Goal: Task Accomplishment & Management: Use online tool/utility

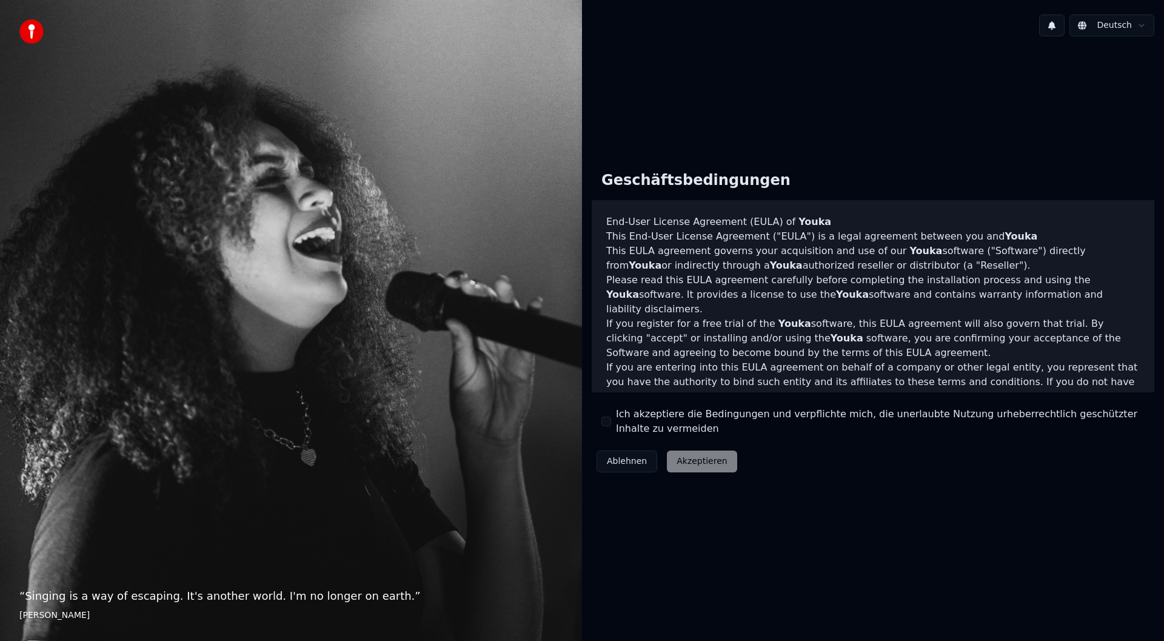
click at [605, 417] on button "Ich akzeptiere die Bedingungen und verpflichte mich, die unerlaubte Nutzung urh…" at bounding box center [606, 422] width 10 height 10
click at [701, 464] on button "Akzeptieren" at bounding box center [702, 461] width 70 height 22
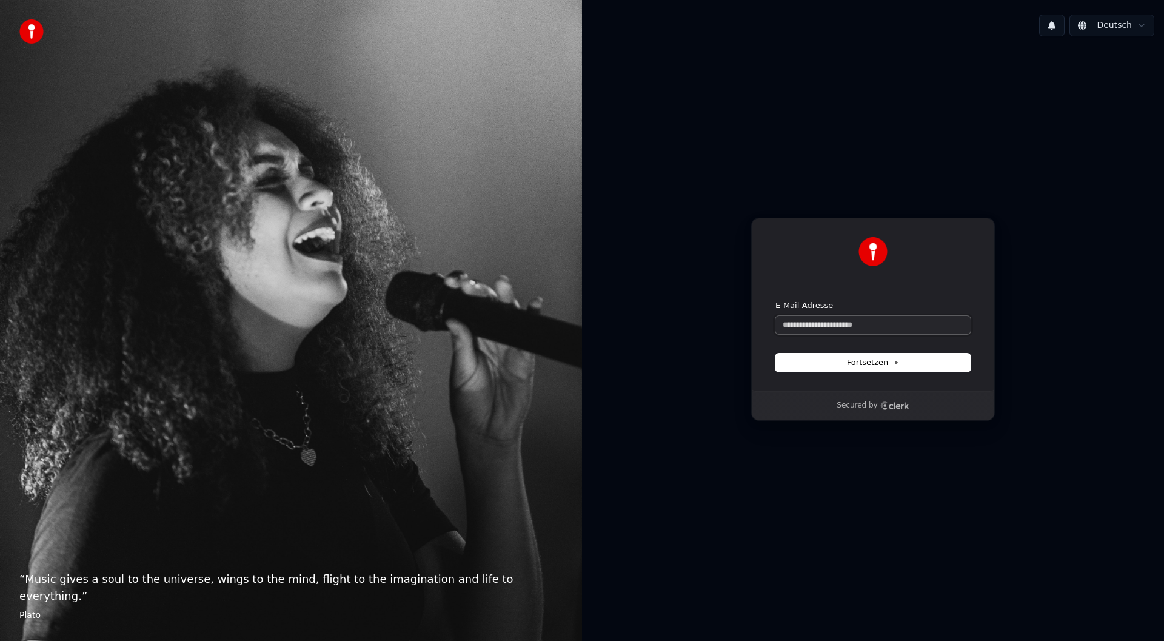
click at [820, 321] on input "E-Mail-Adresse" at bounding box center [872, 325] width 195 height 18
click at [775, 300] on button "submit" at bounding box center [775, 300] width 0 height 0
type input "**********"
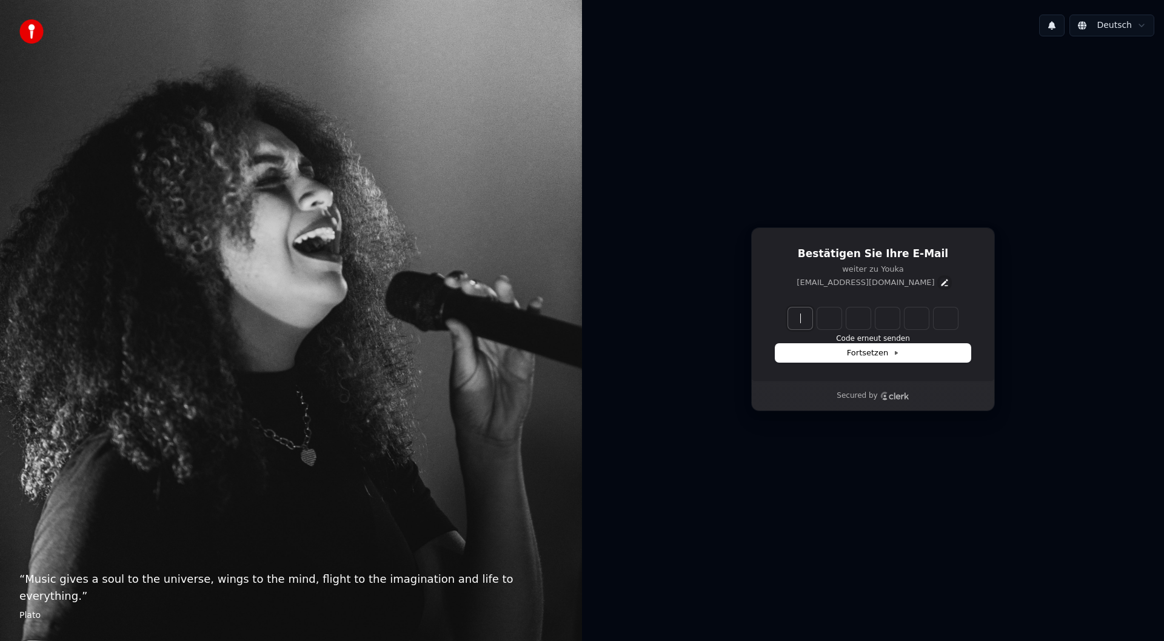
click at [940, 284] on icon "Edit" at bounding box center [945, 283] width 10 height 10
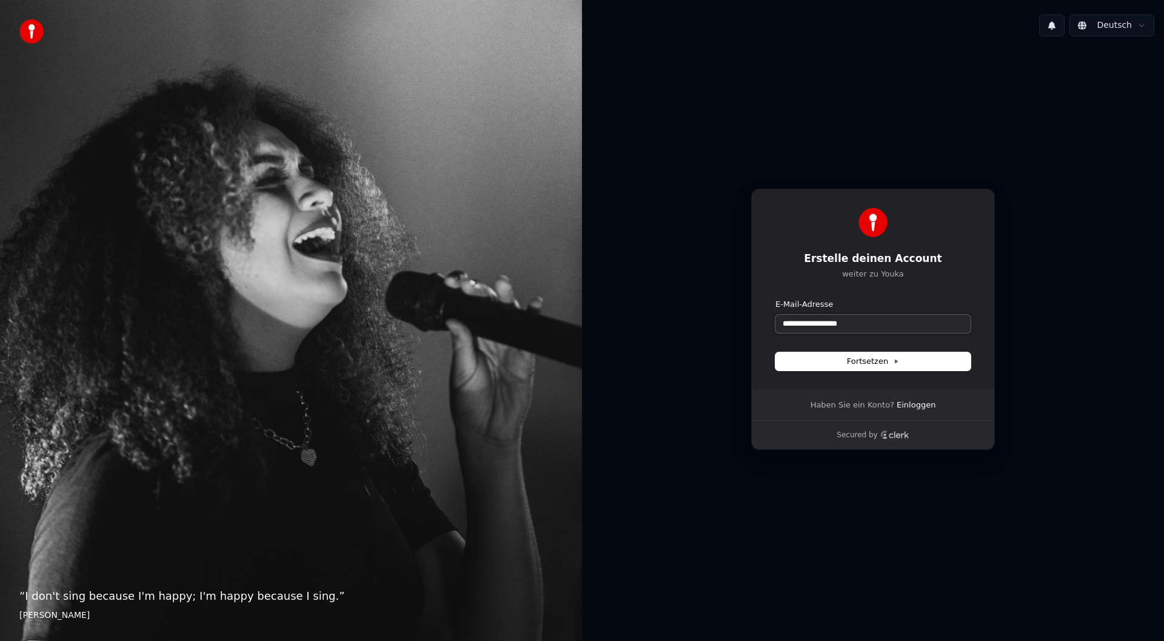
drag, startPoint x: 819, startPoint y: 326, endPoint x: 593, endPoint y: 340, distance: 226.0
click at [593, 340] on div "**********" at bounding box center [873, 319] width 582 height 546
click at [856, 349] on form "**********" at bounding box center [872, 335] width 195 height 72
click at [858, 366] on span "Fortsetzen" at bounding box center [873, 361] width 52 height 11
type input "**********"
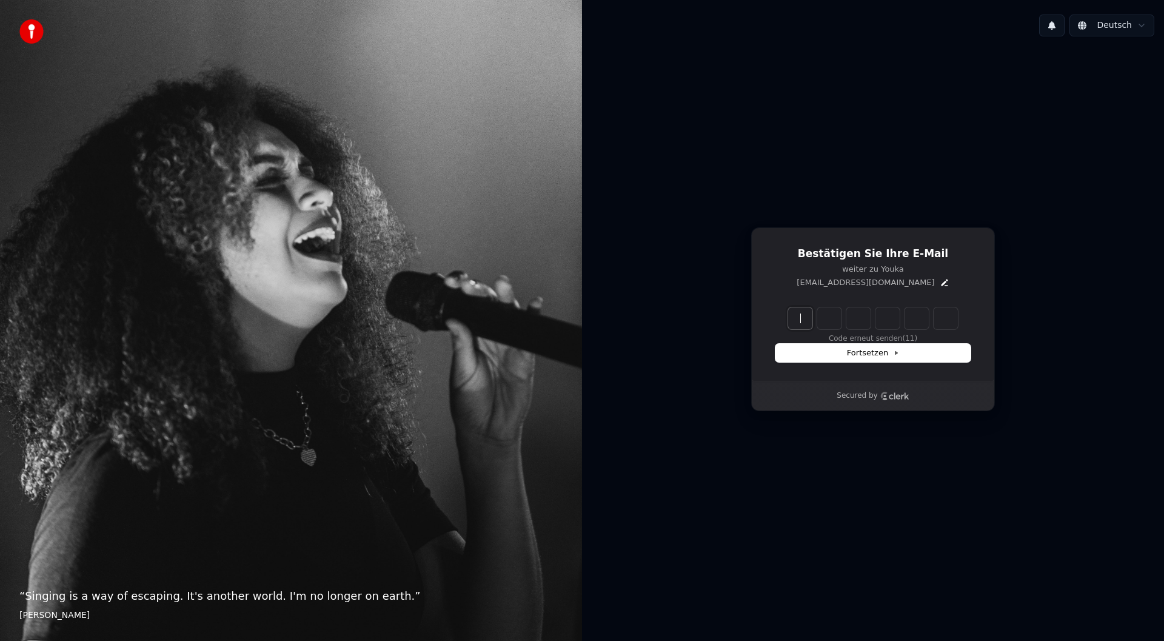
click at [798, 313] on input "Enter verification code" at bounding box center [885, 318] width 194 height 22
type input "******"
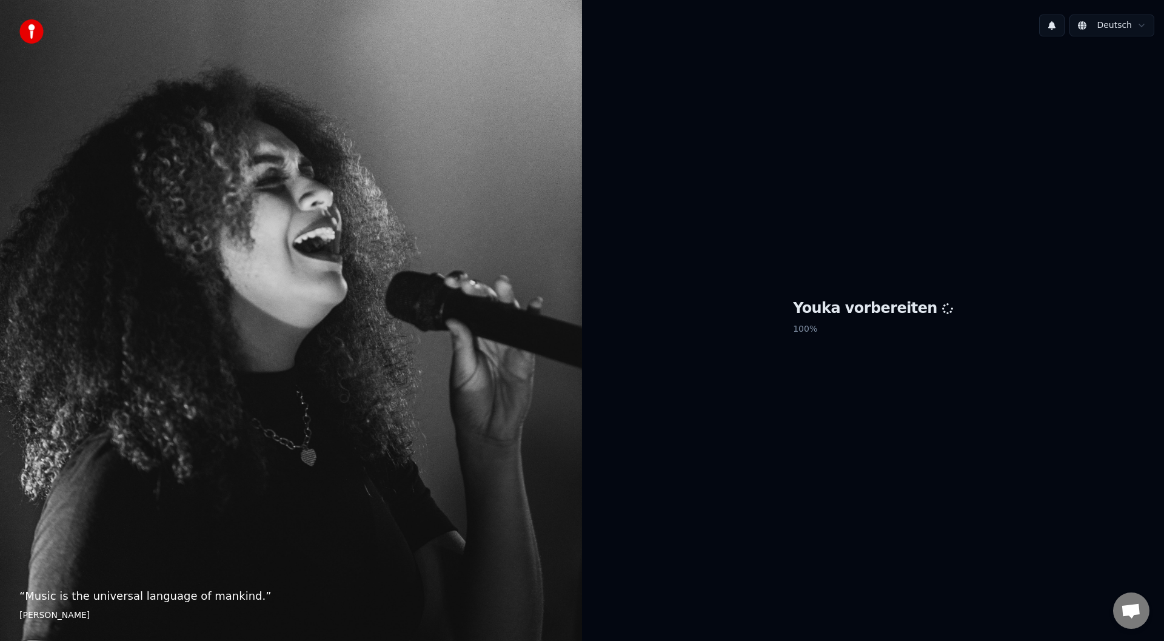
click at [1127, 600] on span "Chat öffnen" at bounding box center [1131, 610] width 36 height 36
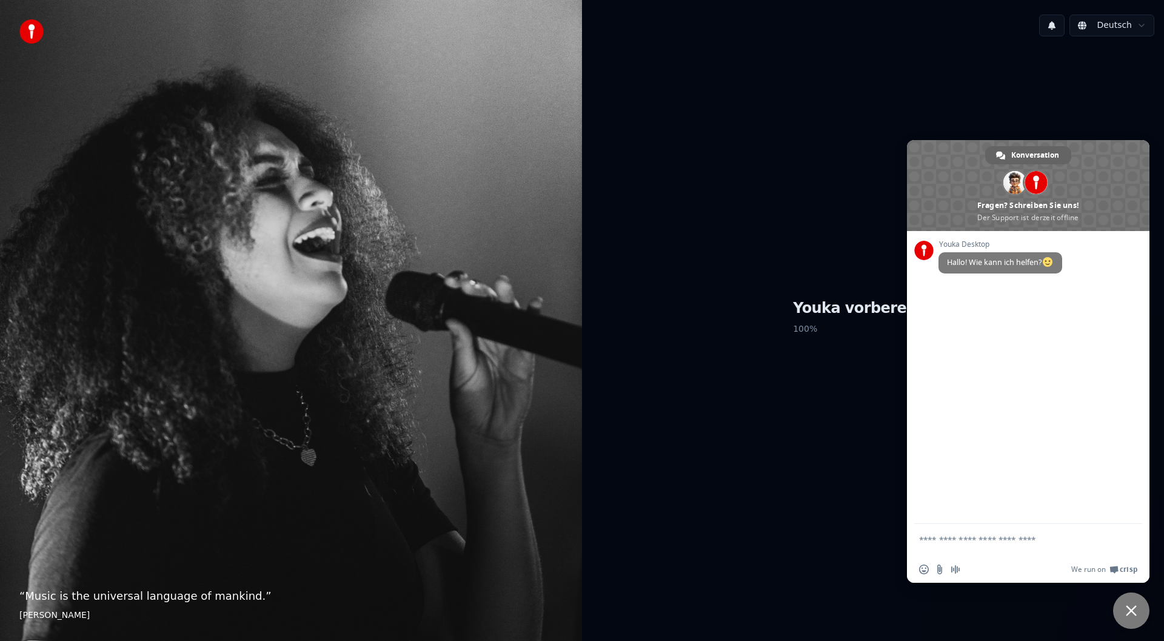
click at [616, 499] on div "Youka vorbereiten 100 %" at bounding box center [873, 319] width 582 height 546
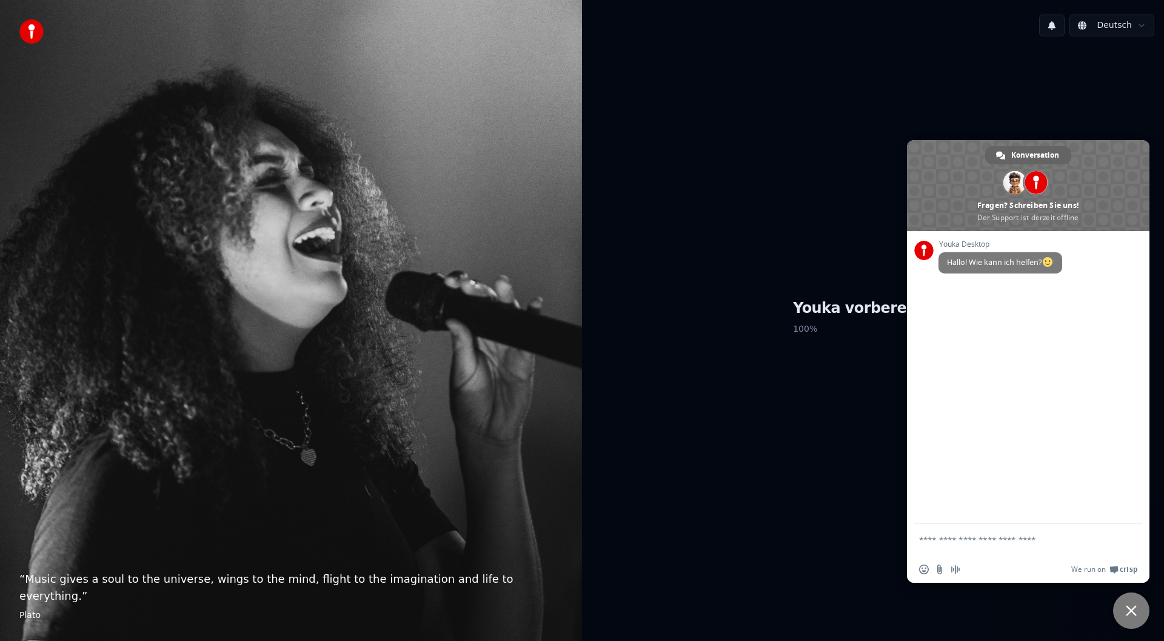
click at [1131, 609] on span "Chat schließen" at bounding box center [1131, 610] width 11 height 11
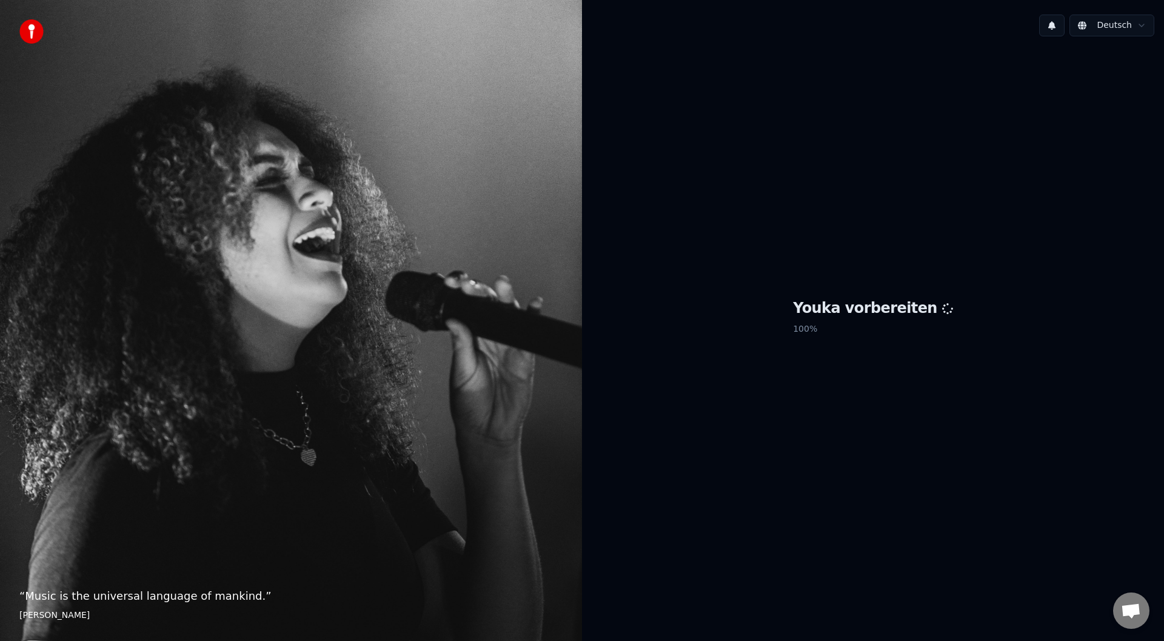
click at [1053, 19] on button at bounding box center [1051, 26] width 25 height 22
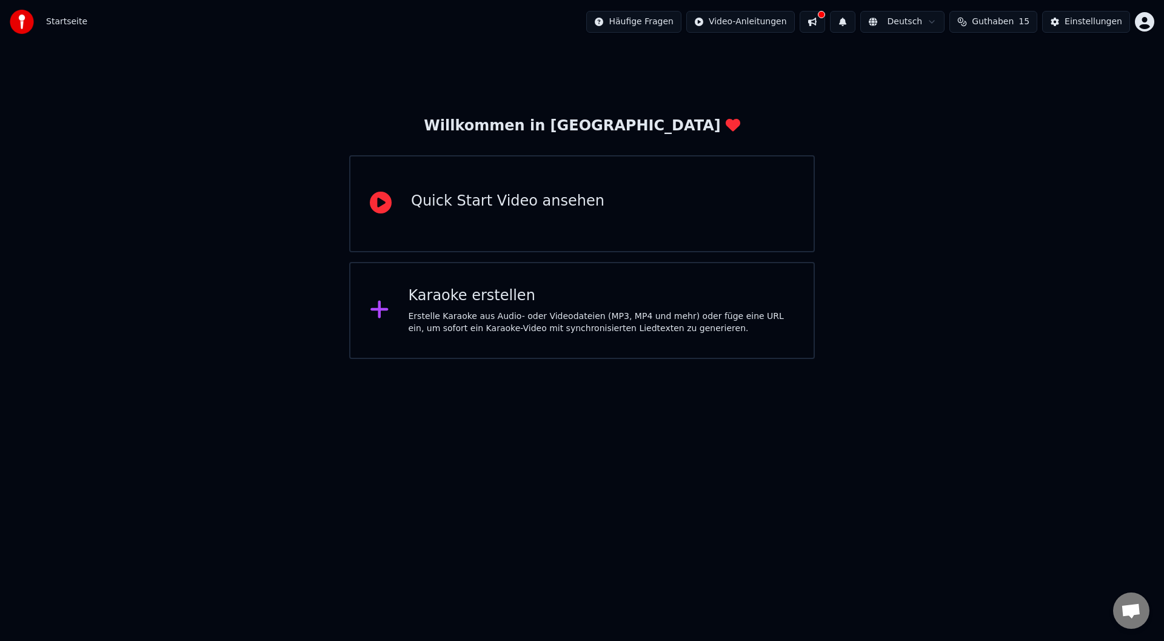
click at [514, 218] on div "Quick Start Video ansehen" at bounding box center [582, 203] width 466 height 97
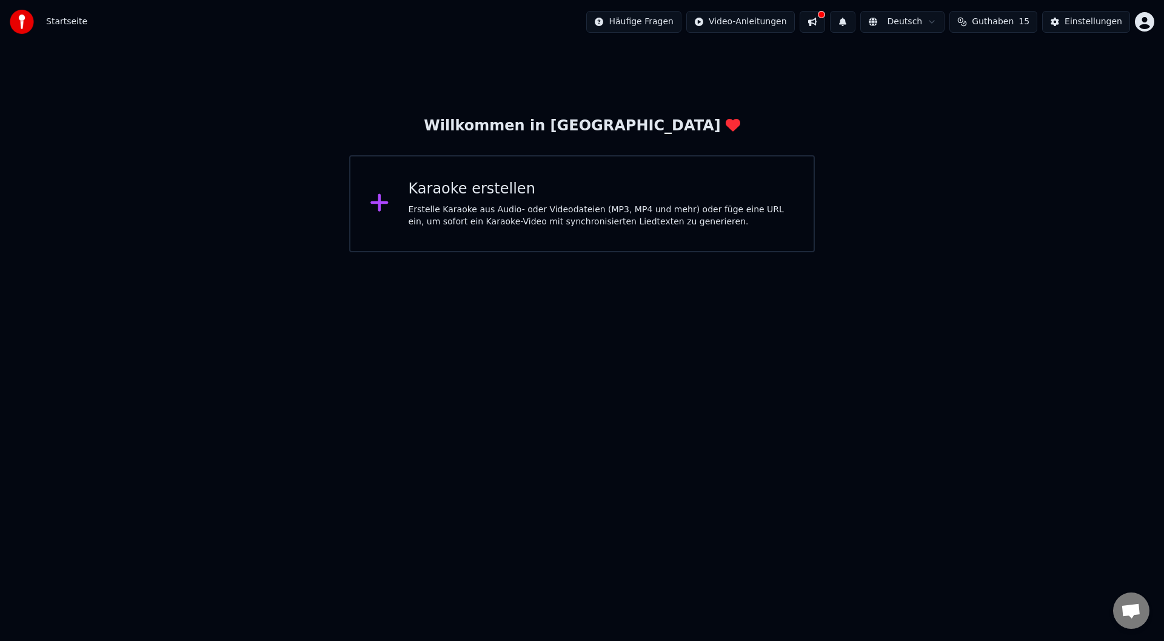
click at [586, 183] on div "Karaoke erstellen" at bounding box center [602, 188] width 386 height 19
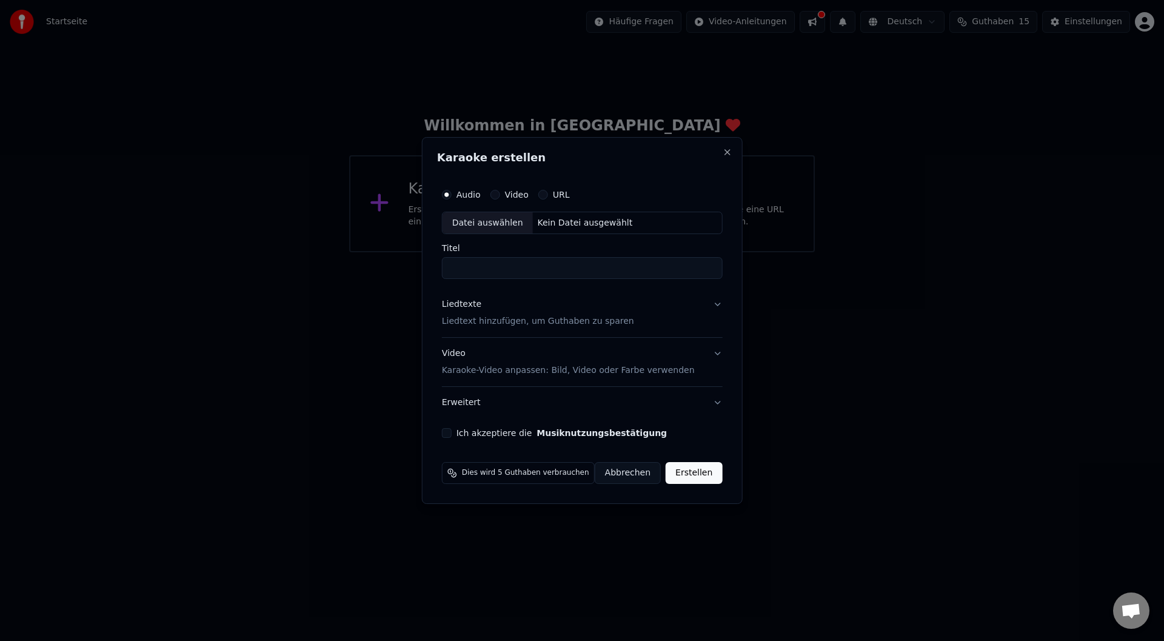
click at [557, 190] on label "URL" at bounding box center [561, 194] width 17 height 8
click at [548, 190] on button "URL" at bounding box center [543, 195] width 10 height 10
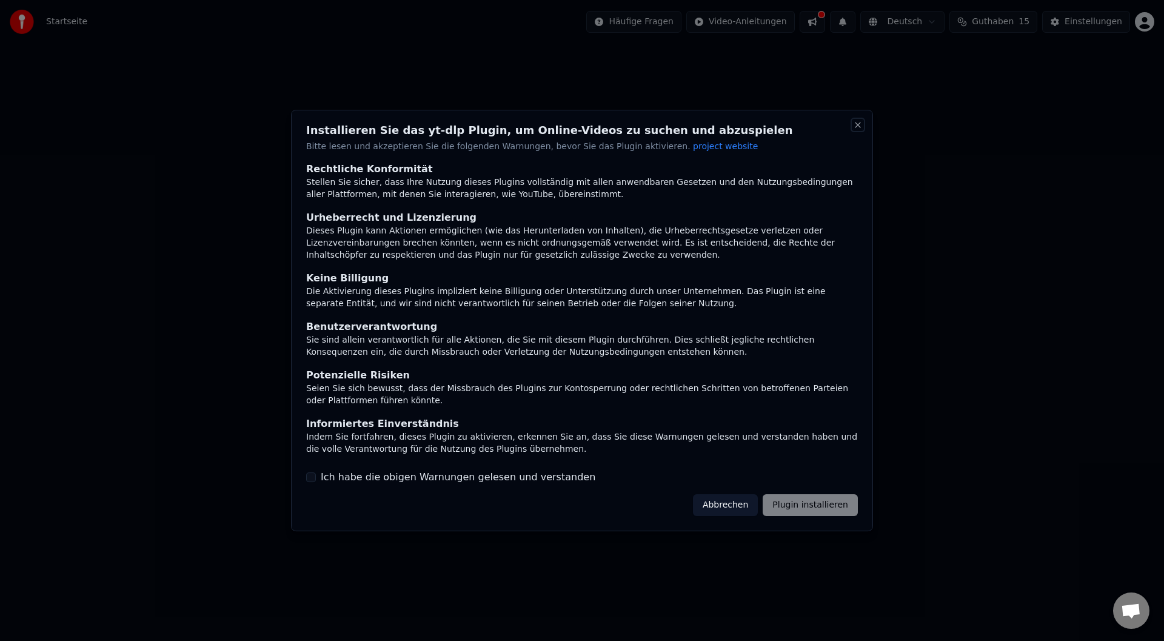
click at [858, 121] on button "Close" at bounding box center [858, 125] width 10 height 10
click at [736, 501] on button "Abbrechen" at bounding box center [725, 505] width 65 height 22
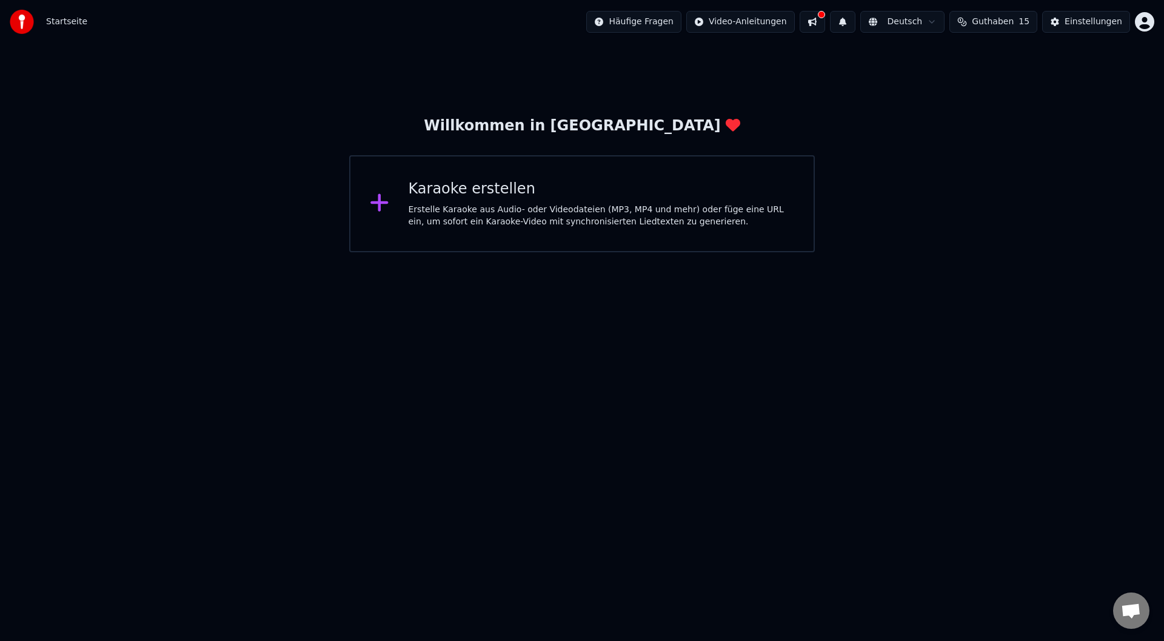
click at [575, 194] on div "Karaoke erstellen" at bounding box center [602, 188] width 386 height 19
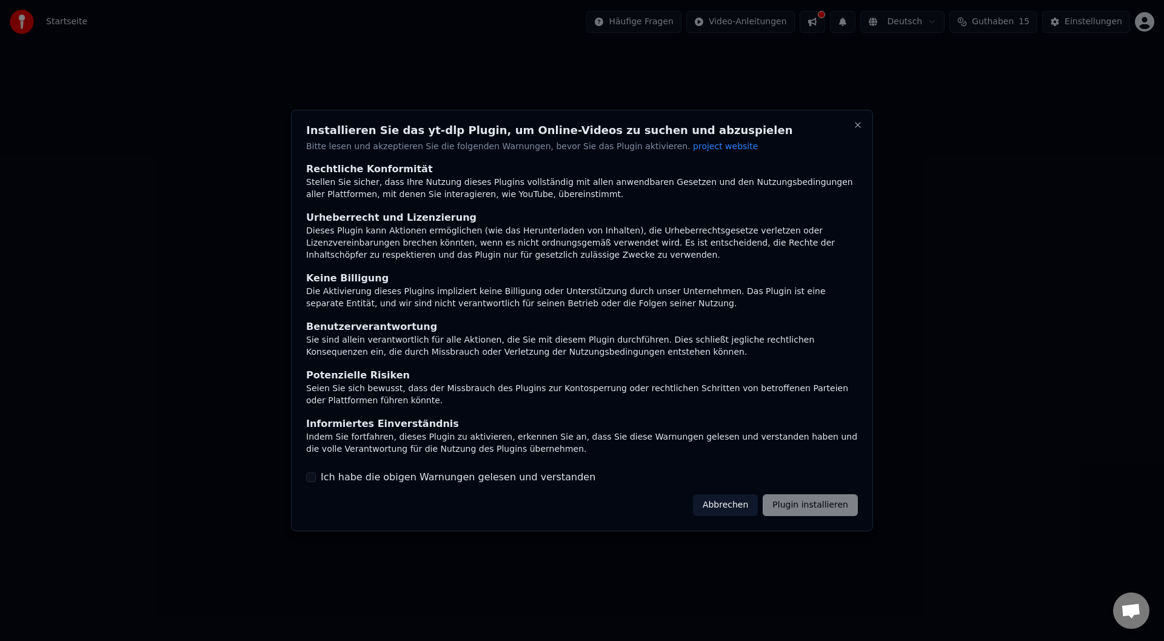
click at [737, 510] on button "Abbrechen" at bounding box center [725, 505] width 65 height 22
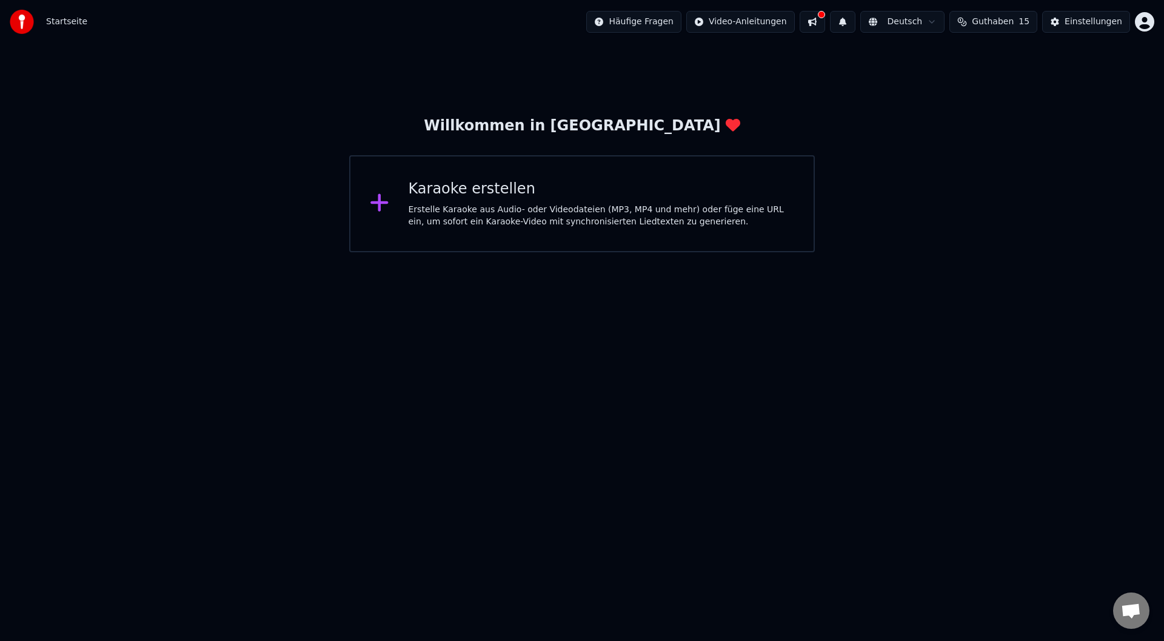
click at [557, 194] on div "Karaoke erstellen" at bounding box center [602, 188] width 386 height 19
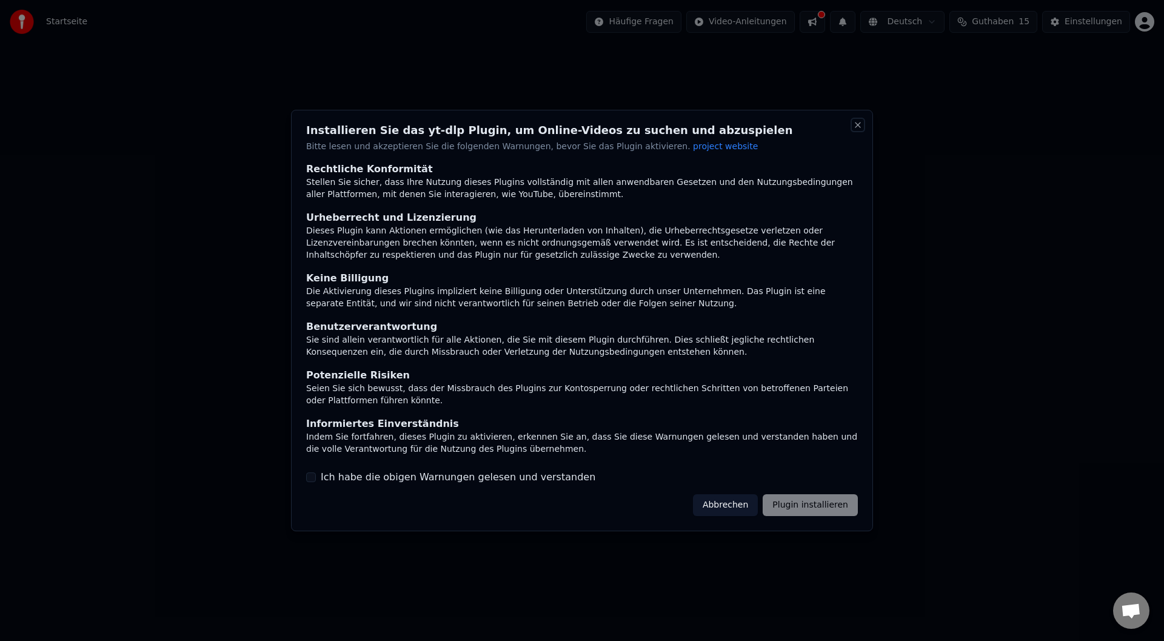
click at [858, 126] on button "Close" at bounding box center [858, 125] width 10 height 10
click at [854, 124] on button "Close" at bounding box center [858, 125] width 10 height 10
click at [860, 114] on div "Installieren Sie das yt-dlp Plugin, um Online-Videos zu suchen und abzuspielen …" at bounding box center [582, 321] width 582 height 422
click at [857, 124] on button "Close" at bounding box center [858, 125] width 10 height 10
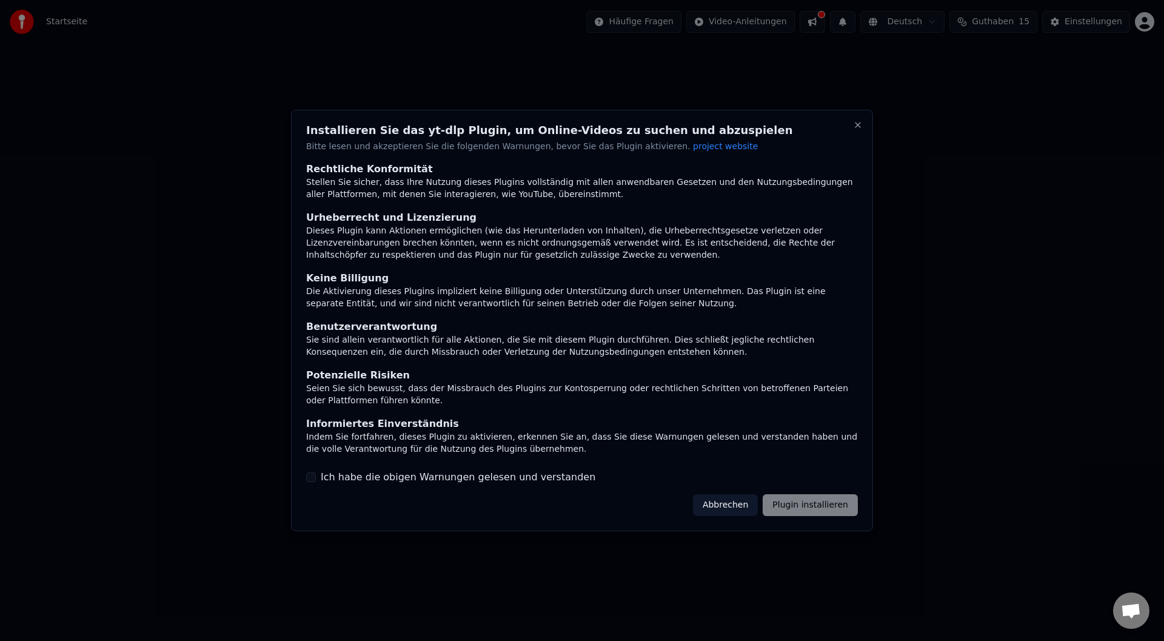
click at [834, 492] on div "Installieren Sie das yt-dlp Plugin, um Online-Videos zu suchen und abzuspielen …" at bounding box center [582, 321] width 582 height 422
click at [831, 502] on div "Abbrechen Plugin installieren" at bounding box center [775, 505] width 165 height 22
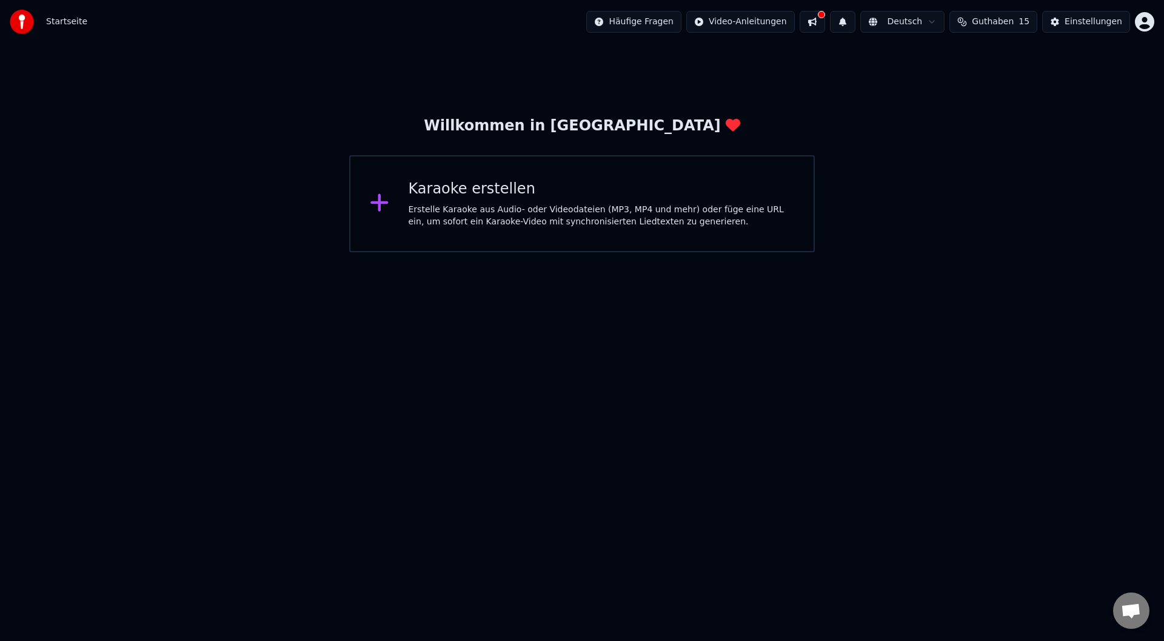
click at [621, 217] on div "Erstelle Karaoke aus Audio- oder Videodateien (MP3, MP4 und mehr) oder füge ein…" at bounding box center [602, 216] width 386 height 24
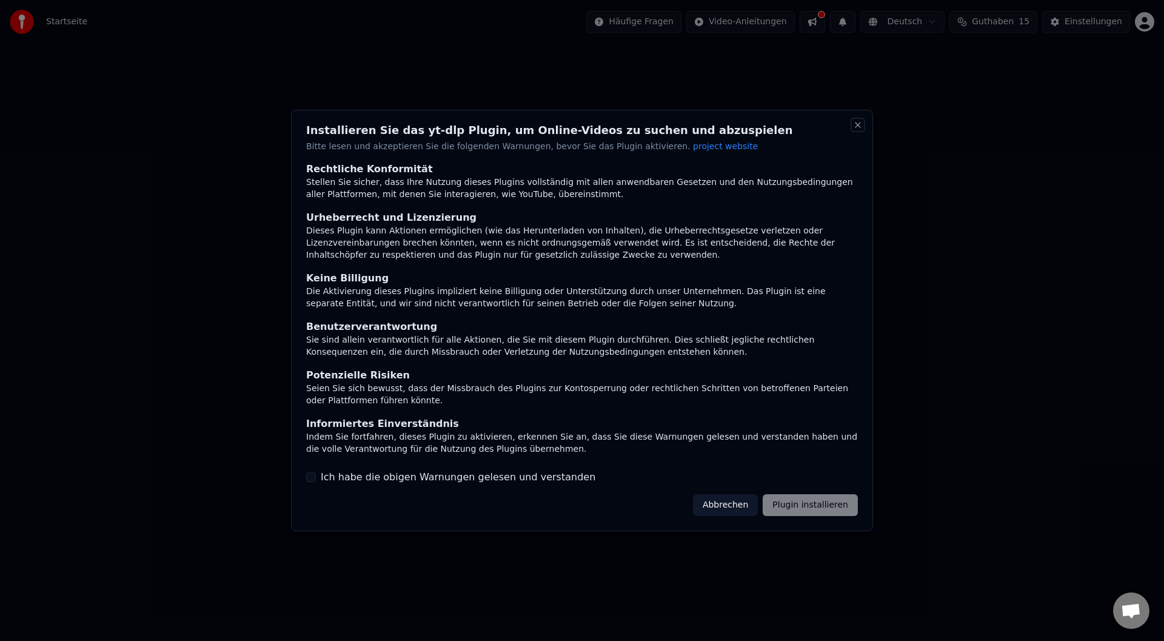
click at [855, 126] on button "Close" at bounding box center [858, 125] width 10 height 10
click at [855, 124] on button "Close" at bounding box center [858, 125] width 10 height 10
click at [728, 497] on button "Abbrechen" at bounding box center [725, 505] width 65 height 22
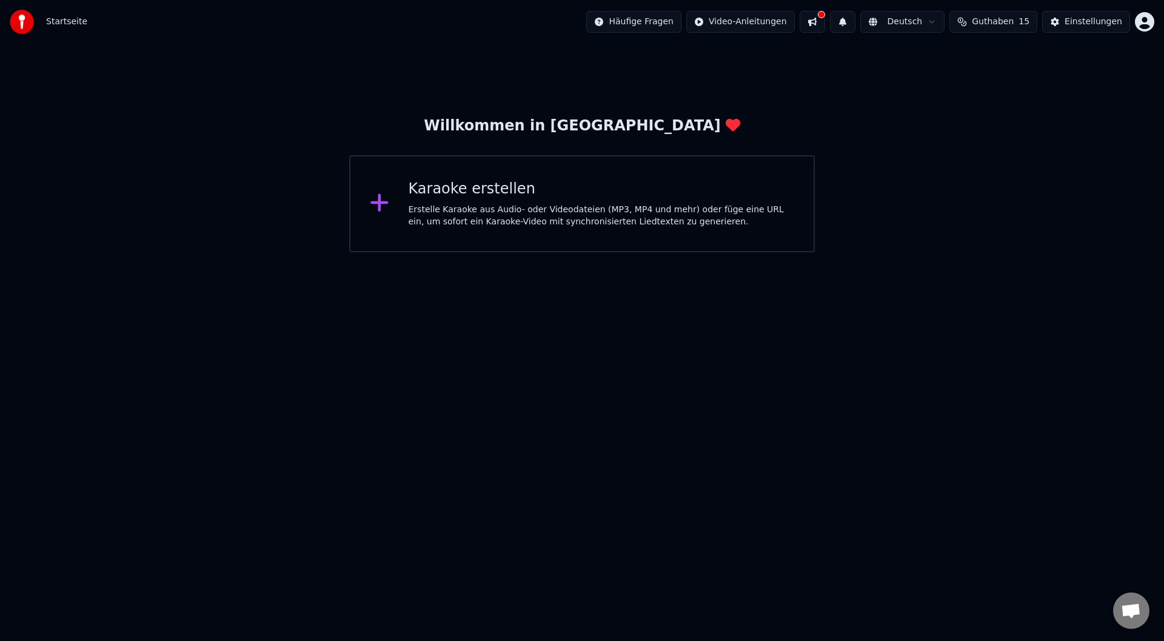
click at [604, 200] on div "Karaoke erstellen Erstelle Karaoke aus Audio- oder Videodateien (MP3, MP4 und m…" at bounding box center [602, 203] width 386 height 49
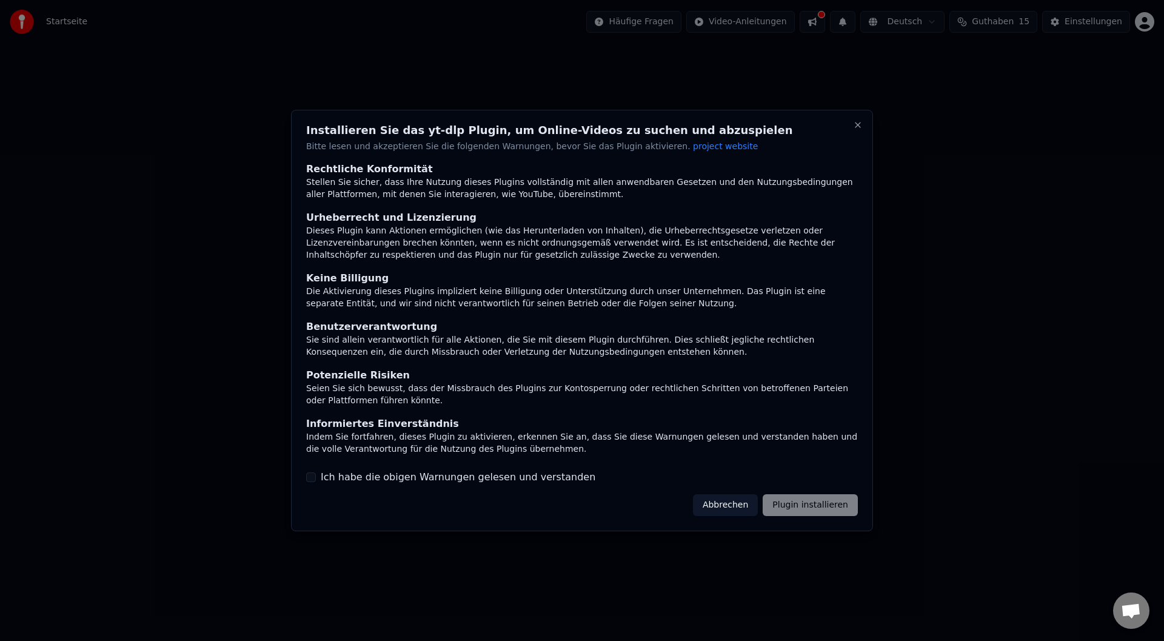
click at [523, 486] on div "Installieren Sie das yt-dlp Plugin, um Online-Videos zu suchen und abzuspielen …" at bounding box center [582, 321] width 582 height 422
click at [387, 482] on label "Ich habe die obigen Warnungen gelesen und verstanden" at bounding box center [458, 477] width 275 height 15
click at [316, 482] on button "Ich habe die obigen Warnungen gelesen und verstanden" at bounding box center [311, 477] width 10 height 10
click at [823, 501] on button "Plugin installieren" at bounding box center [810, 505] width 95 height 22
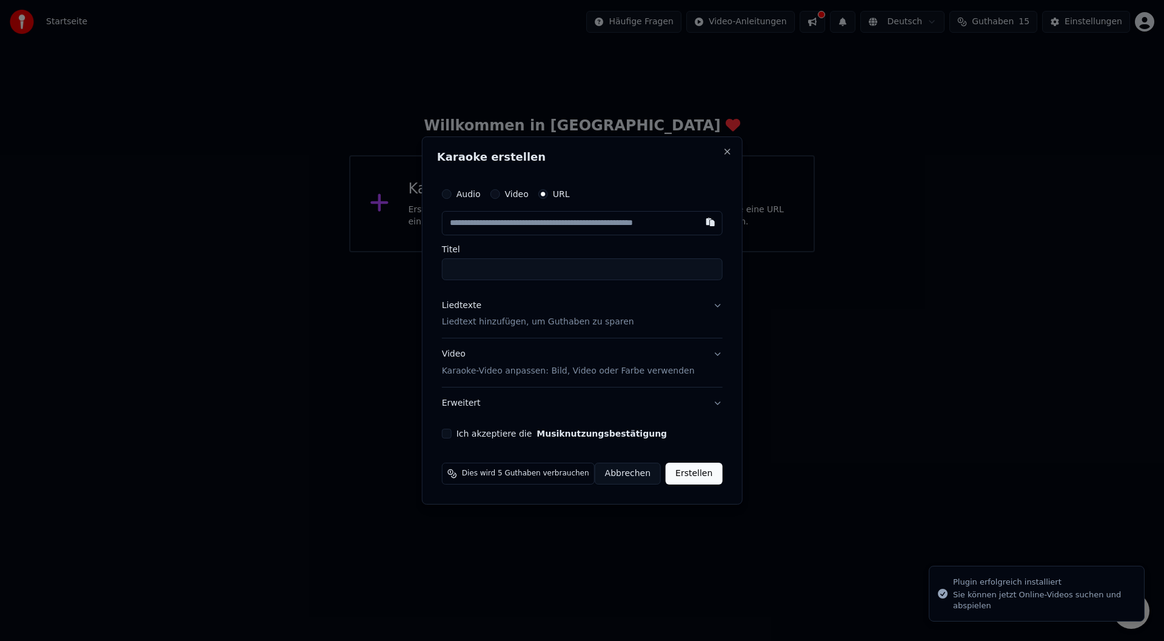
click at [467, 198] on label "Audio" at bounding box center [469, 194] width 24 height 8
click at [452, 198] on button "Audio" at bounding box center [447, 194] width 10 height 10
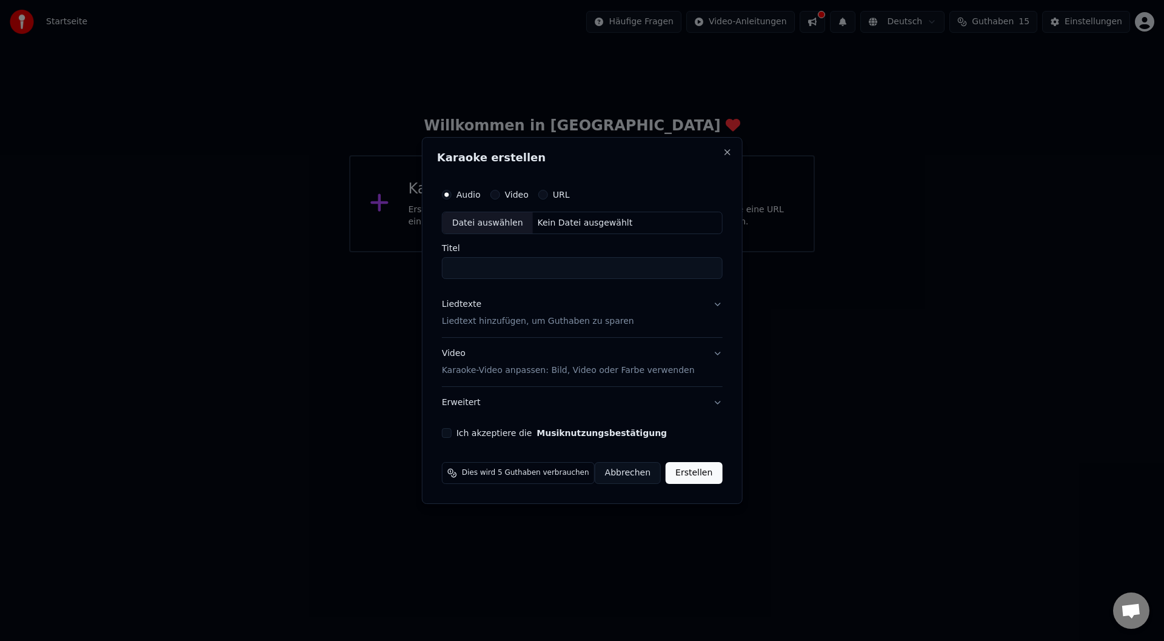
click at [557, 227] on div "Kein Datei ausgewählt" at bounding box center [585, 223] width 105 height 12
type input "**********"
click at [577, 321] on p "Liedtext hinzufügen, um Guthaben zu sparen" at bounding box center [530, 322] width 192 height 12
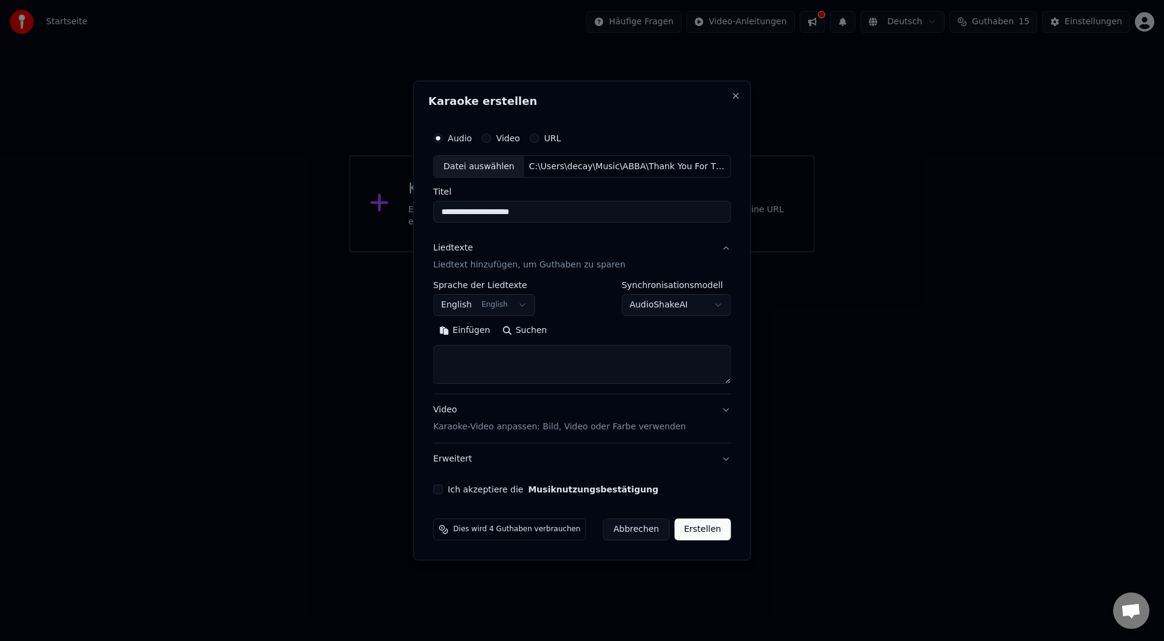
click at [547, 355] on textarea at bounding box center [583, 365] width 298 height 39
paste textarea "**********"
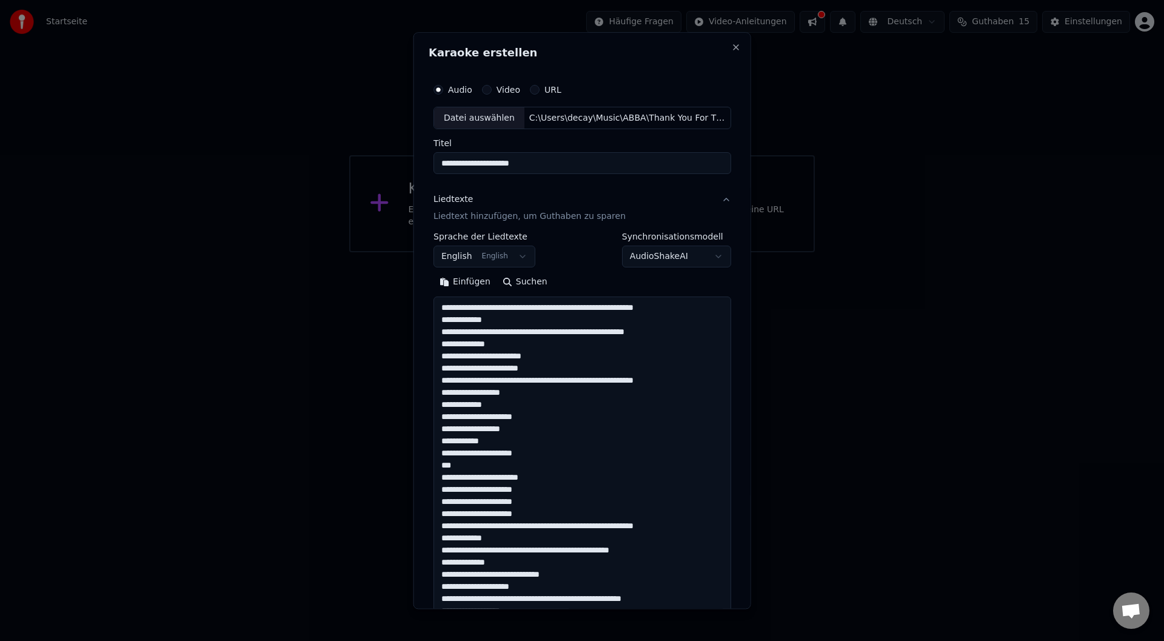
scroll to position [524, 0]
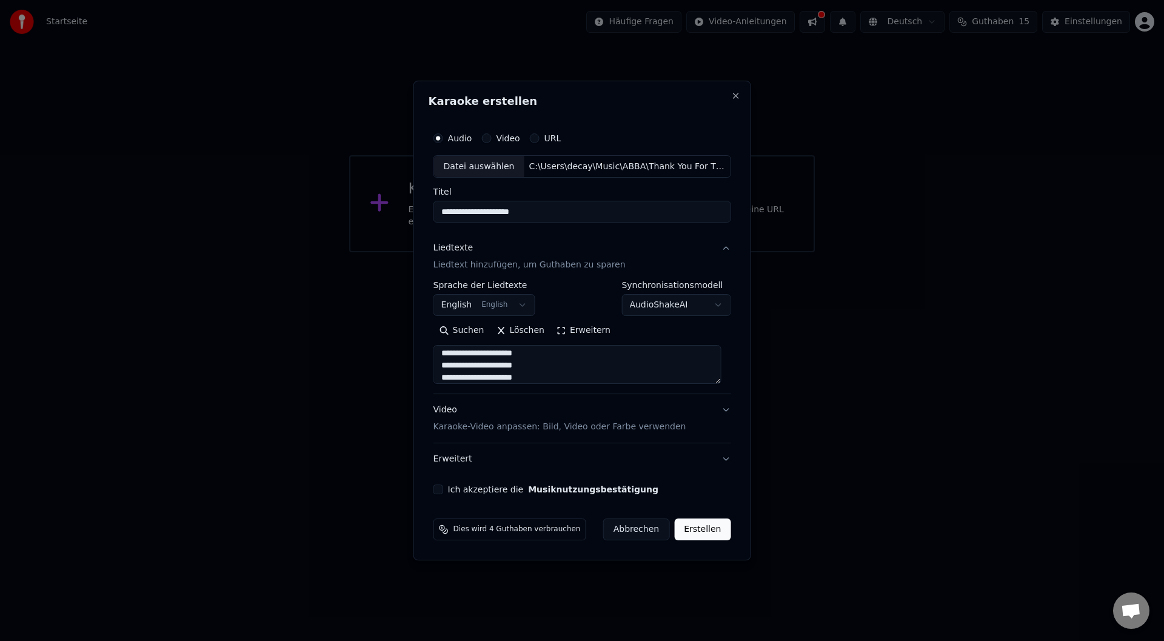
type textarea "**********"
click at [617, 427] on p "Karaoke-Video anpassen: Bild, Video oder Farbe verwenden" at bounding box center [560, 427] width 253 height 12
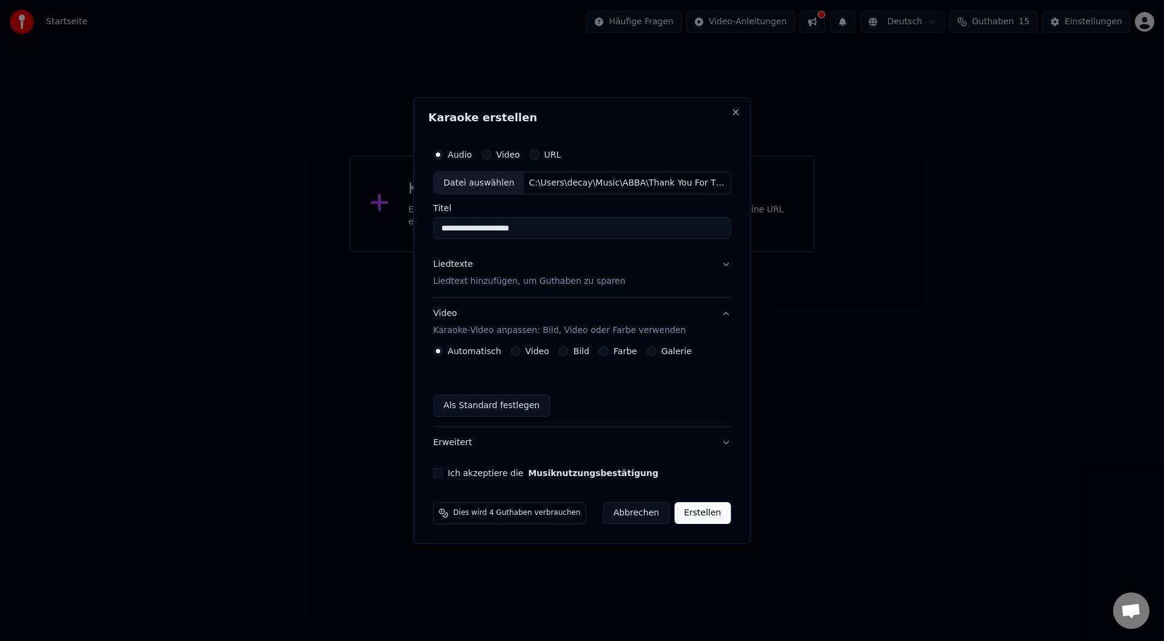
click at [614, 352] on label "Farbe" at bounding box center [626, 351] width 24 height 8
click at [609, 352] on button "Farbe" at bounding box center [604, 351] width 10 height 10
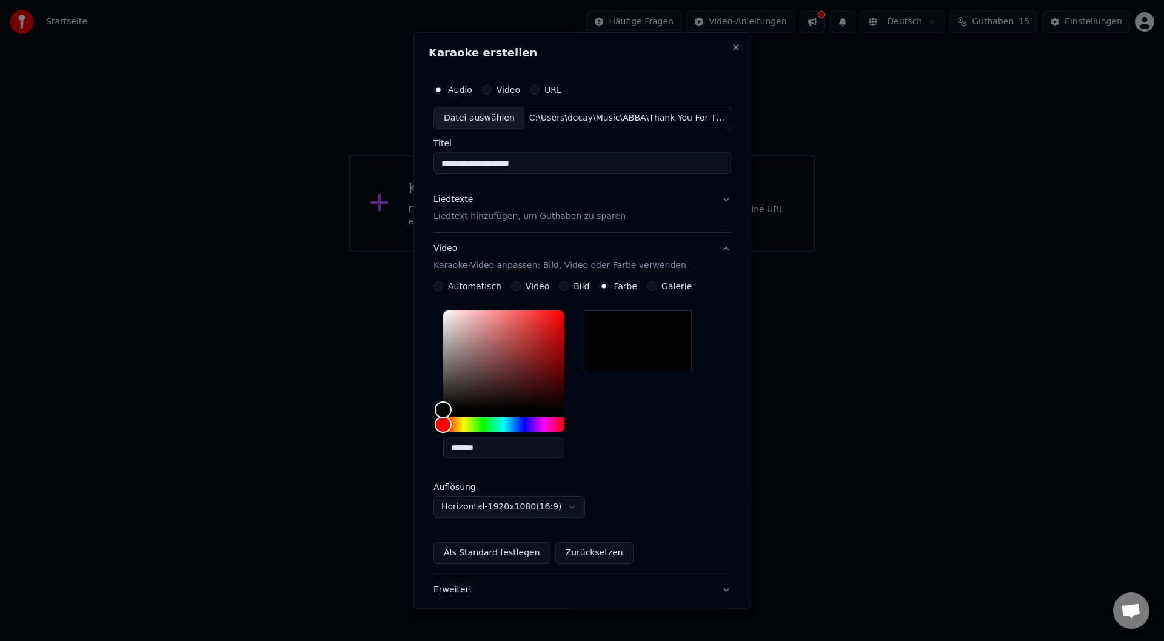
click at [559, 283] on button "Bild" at bounding box center [564, 287] width 10 height 10
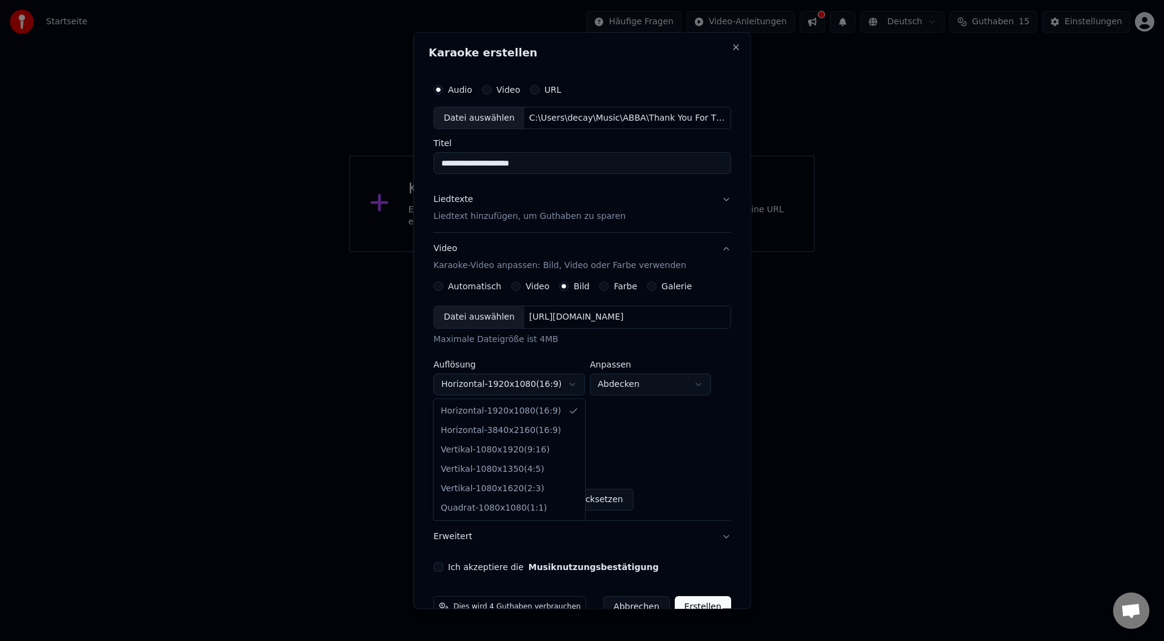
click at [569, 252] on body "**********" at bounding box center [582, 126] width 1164 height 252
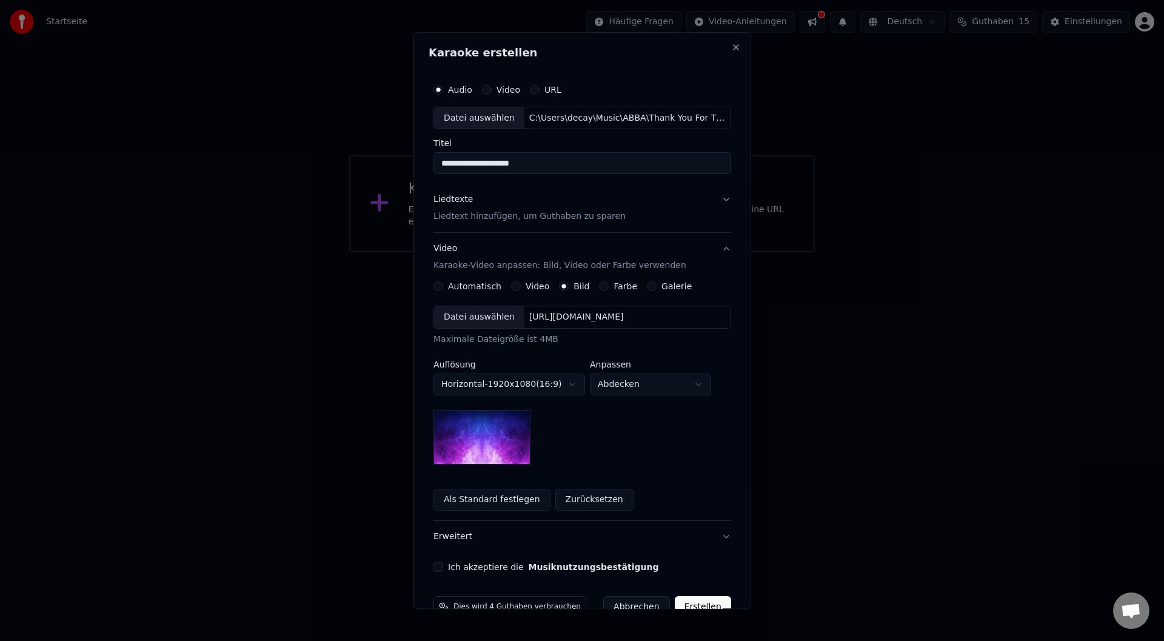
click at [569, 252] on body "**********" at bounding box center [582, 126] width 1164 height 252
click at [595, 252] on body "**********" at bounding box center [582, 126] width 1164 height 252
select select "****"
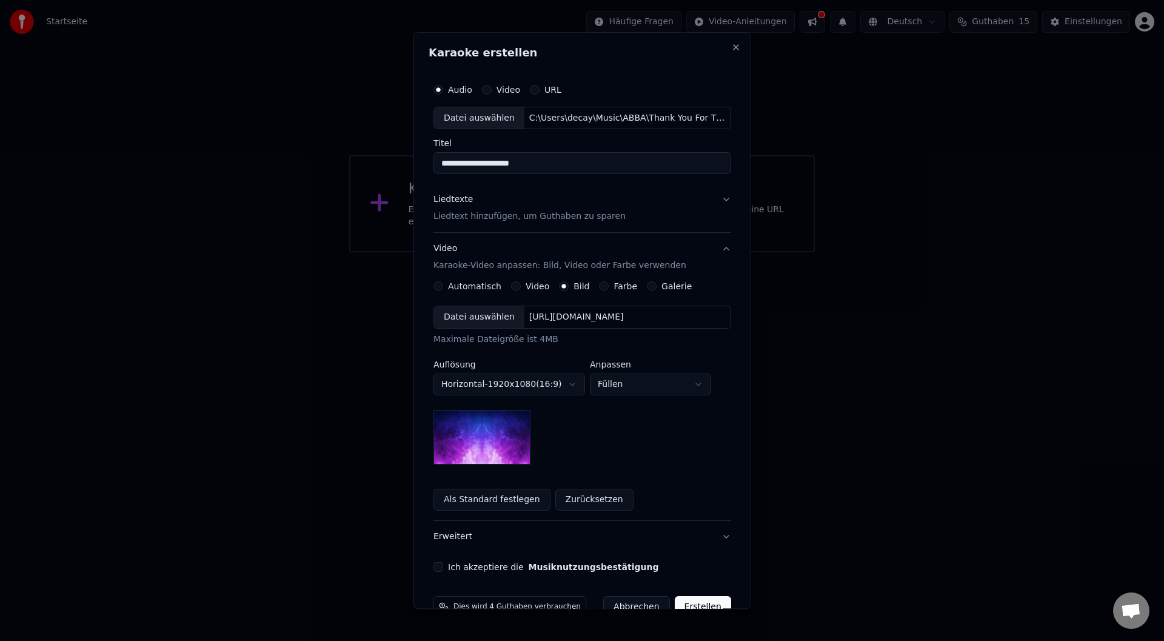
click at [488, 441] on img at bounding box center [482, 437] width 97 height 55
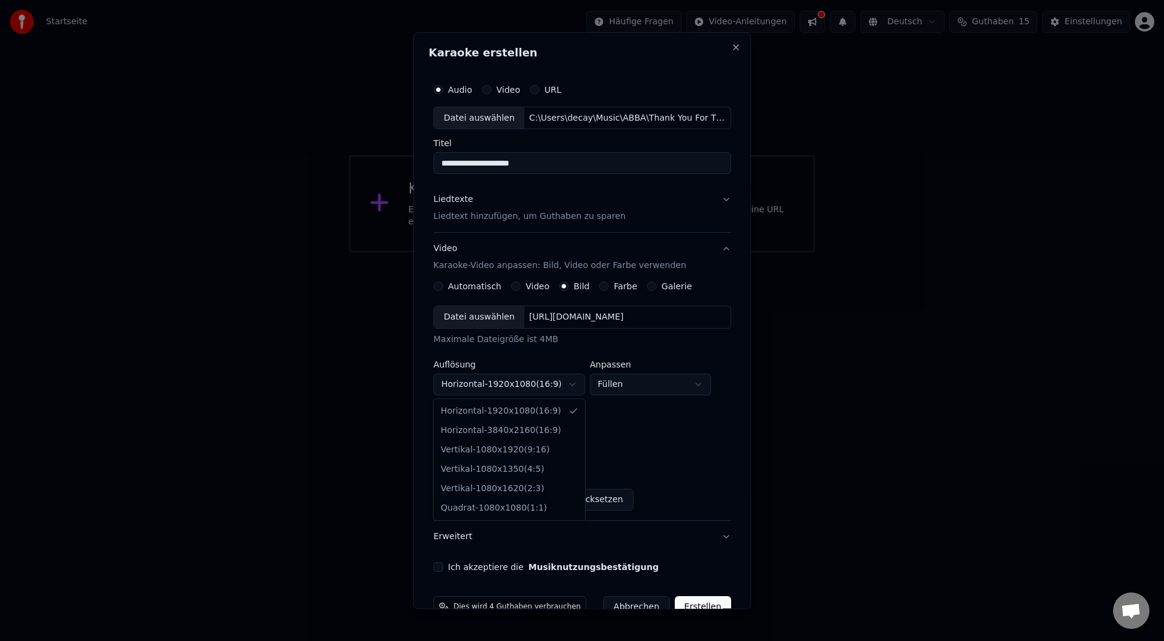
click at [527, 252] on body "**********" at bounding box center [582, 126] width 1164 height 252
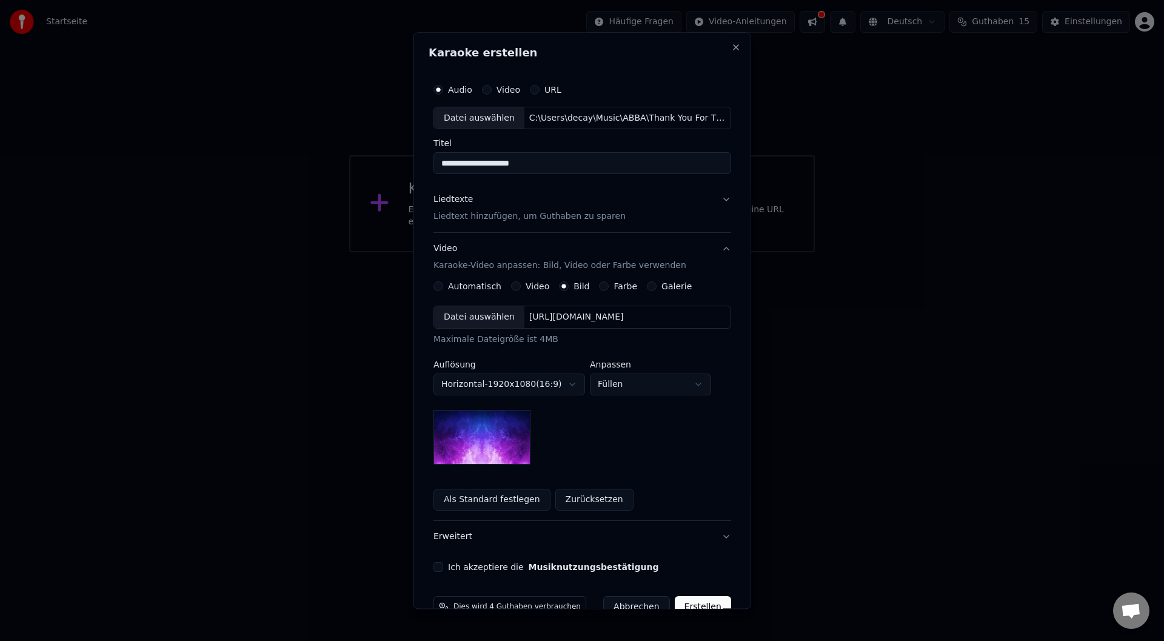
click at [647, 286] on button "Galerie" at bounding box center [652, 287] width 10 height 10
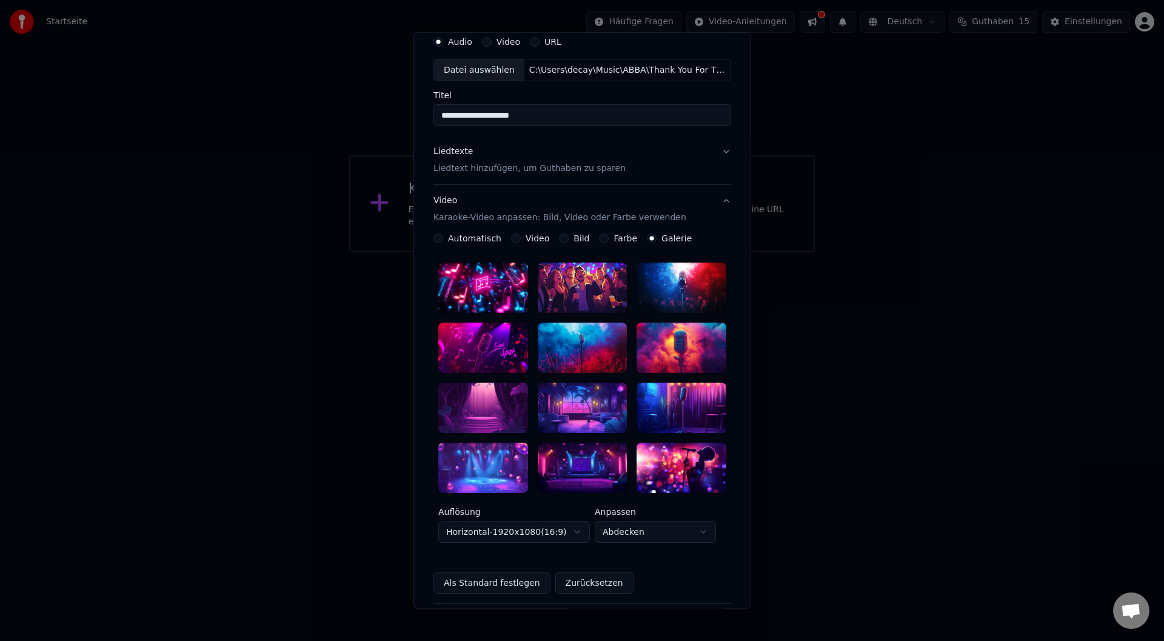
scroll to position [0, 0]
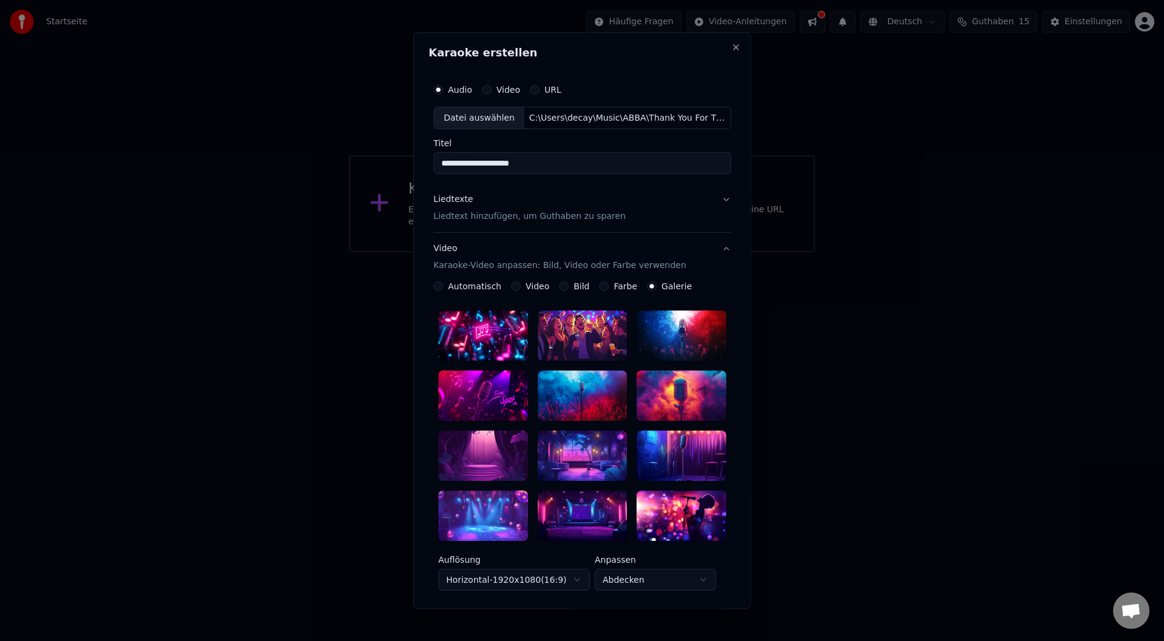
click at [610, 281] on div "**********" at bounding box center [583, 442] width 298 height 419
click at [600, 284] on button "Farbe" at bounding box center [604, 287] width 10 height 10
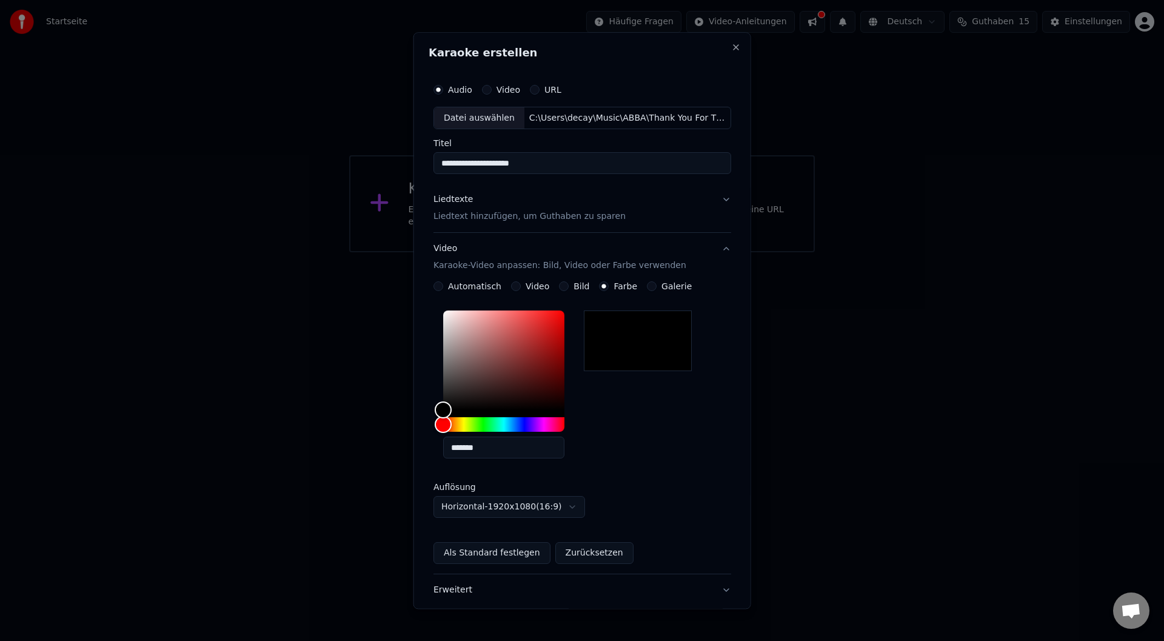
click at [618, 346] on div at bounding box center [638, 341] width 108 height 61
click at [638, 344] on div at bounding box center [638, 341] width 108 height 61
click at [641, 341] on div at bounding box center [638, 341] width 108 height 61
click at [643, 350] on div at bounding box center [638, 341] width 108 height 61
click at [446, 410] on div "Color" at bounding box center [446, 410] width 19 height 19
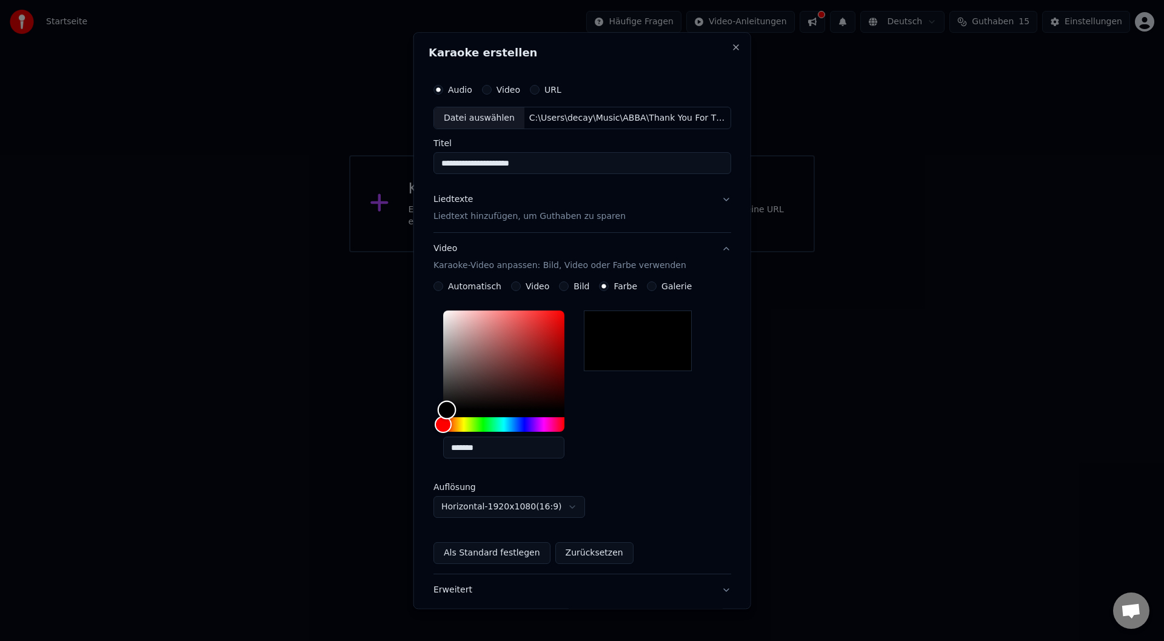
click at [446, 410] on div "Color" at bounding box center [446, 410] width 19 height 19
click at [495, 553] on button "Als Standard festlegen" at bounding box center [492, 554] width 117 height 22
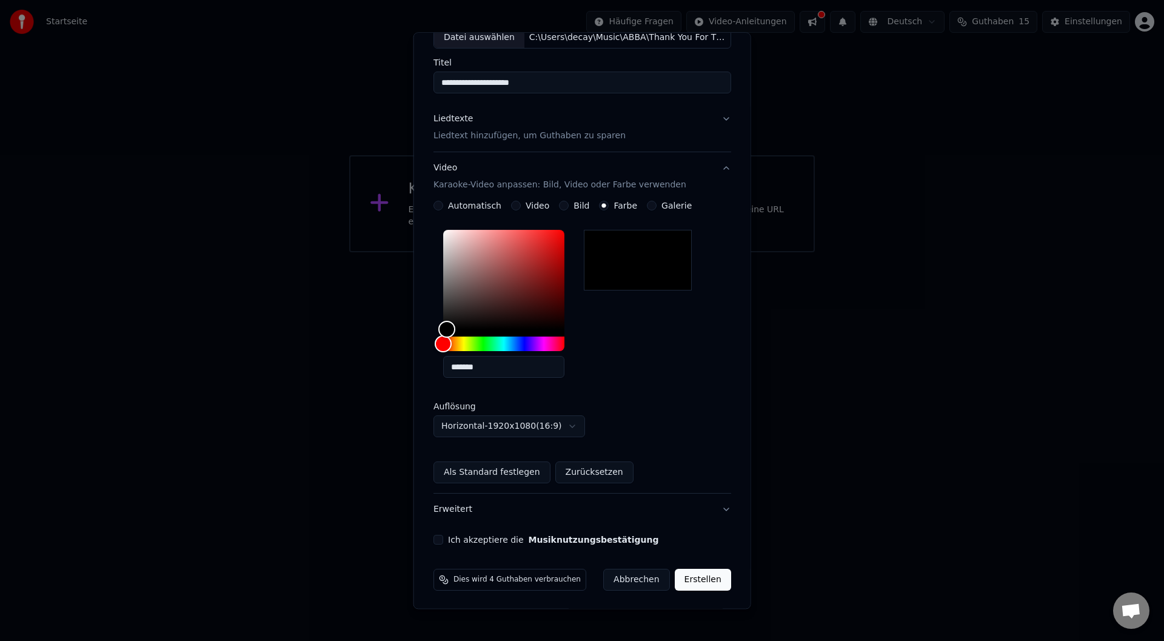
scroll to position [82, 0]
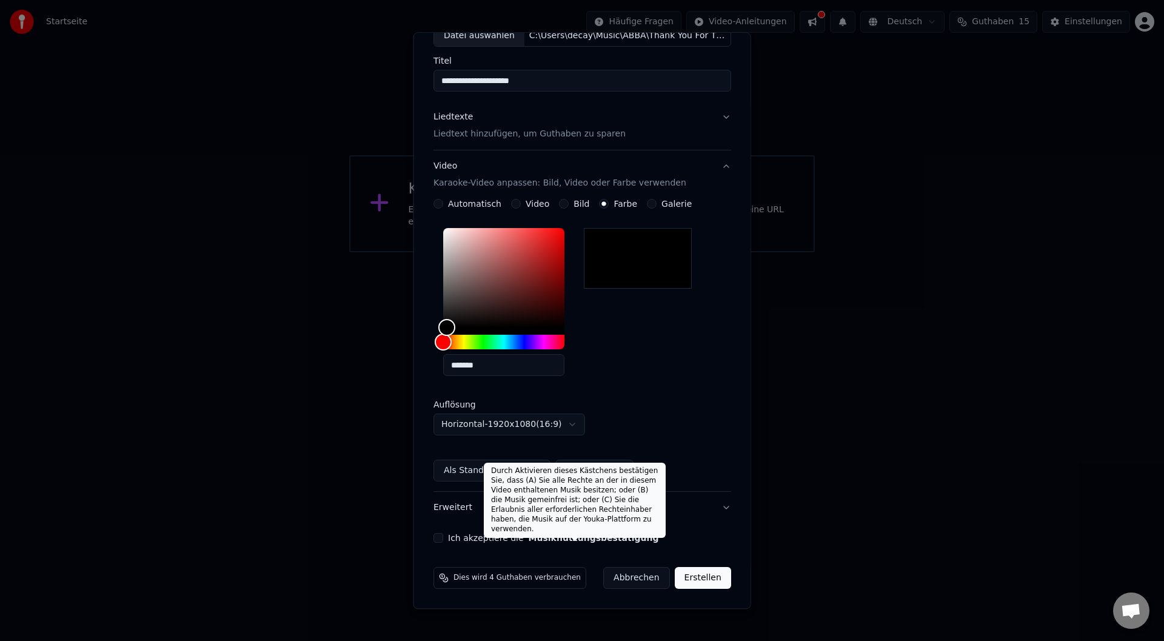
click at [560, 536] on button "Musiknutzungsbestätigung" at bounding box center [593, 538] width 130 height 8
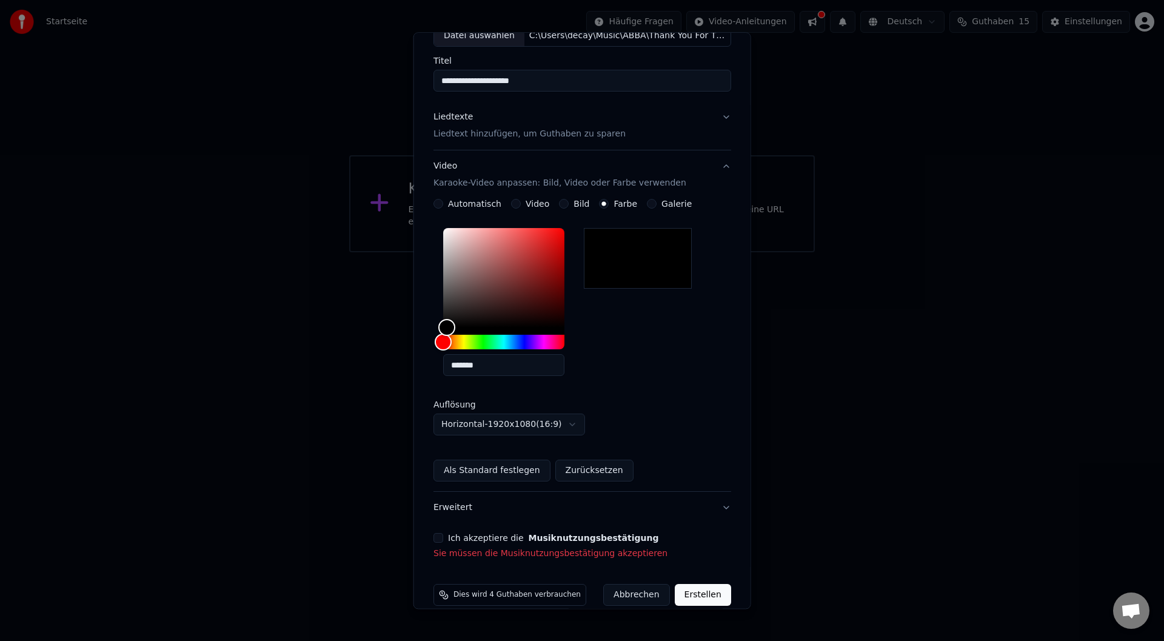
click at [439, 535] on button "Ich akzeptiere die Musiknutzungsbestätigung" at bounding box center [439, 539] width 10 height 10
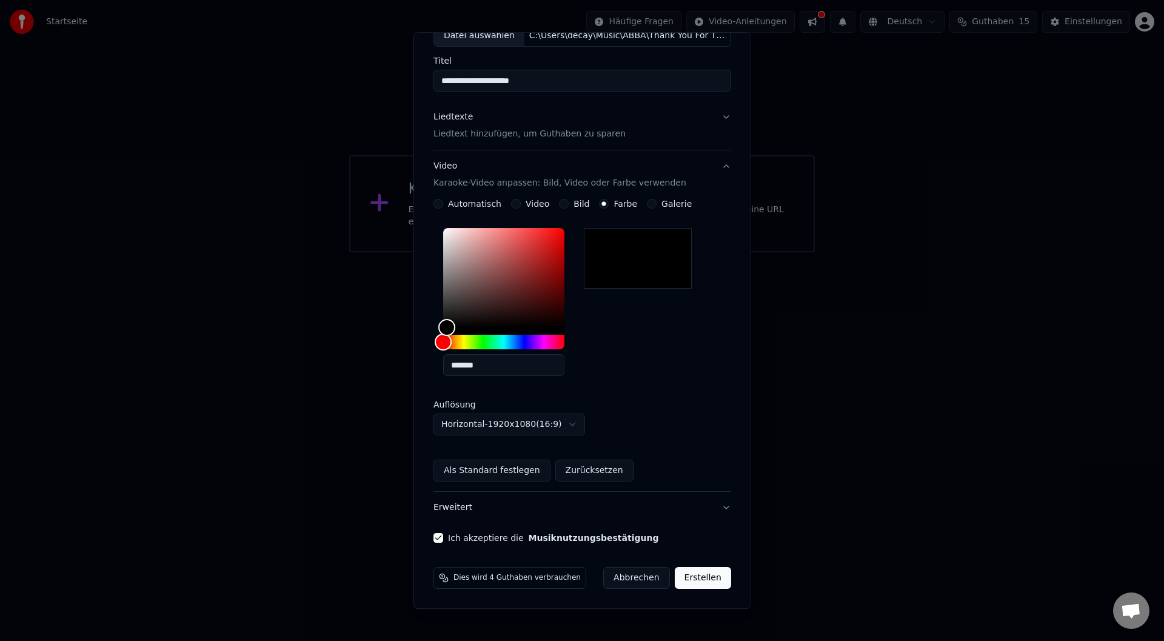
click at [696, 572] on button "Erstellen" at bounding box center [702, 578] width 56 height 22
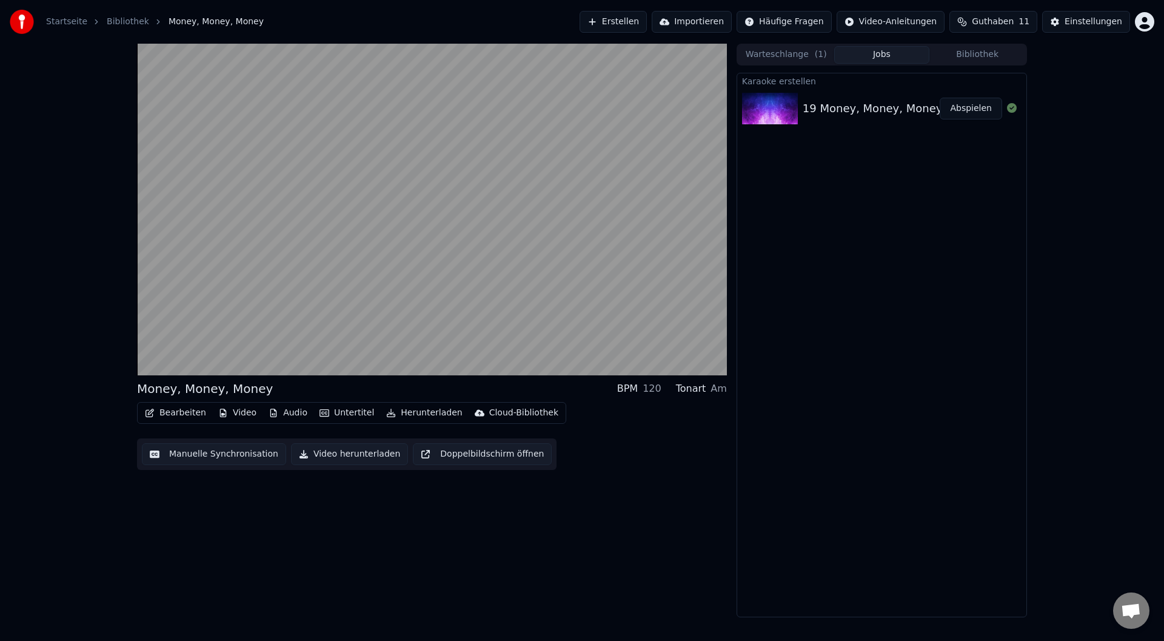
click at [1017, 61] on button "Bibliothek" at bounding box center [977, 55] width 96 height 18
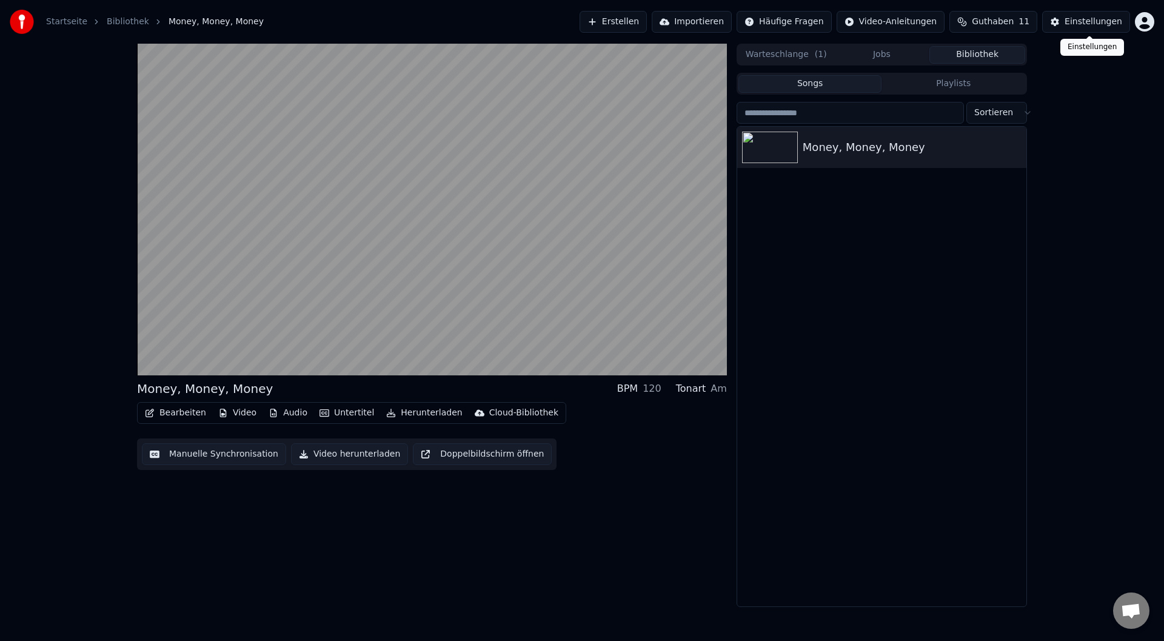
click at [1079, 21] on div "Einstellungen" at bounding box center [1094, 22] width 58 height 12
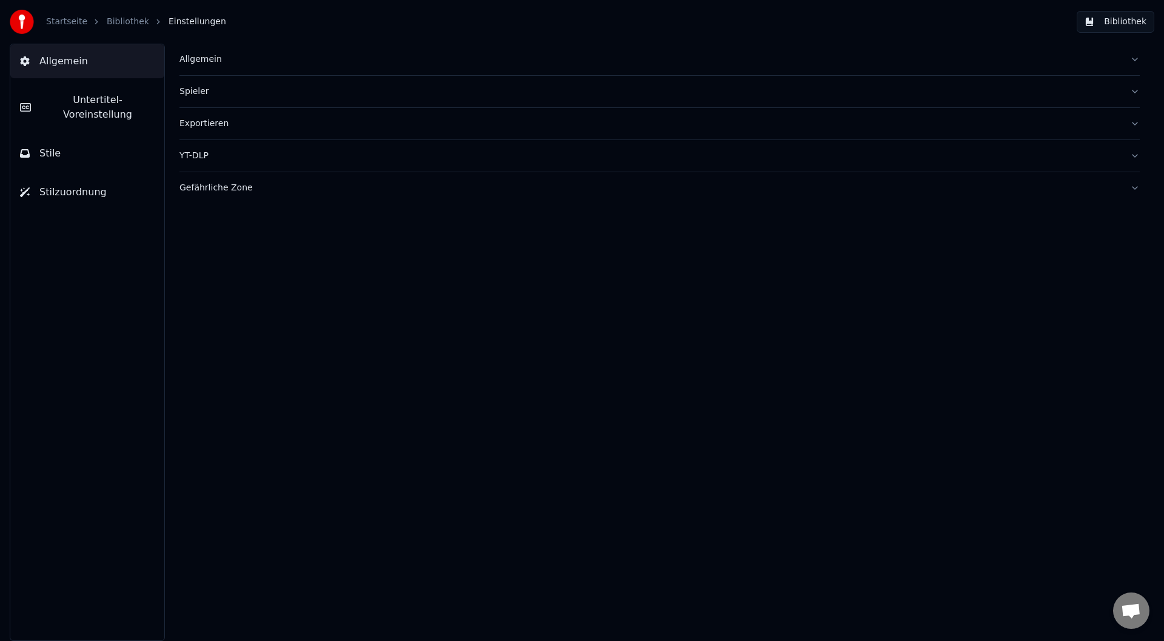
click at [259, 190] on div "Gefährliche Zone" at bounding box center [649, 188] width 941 height 12
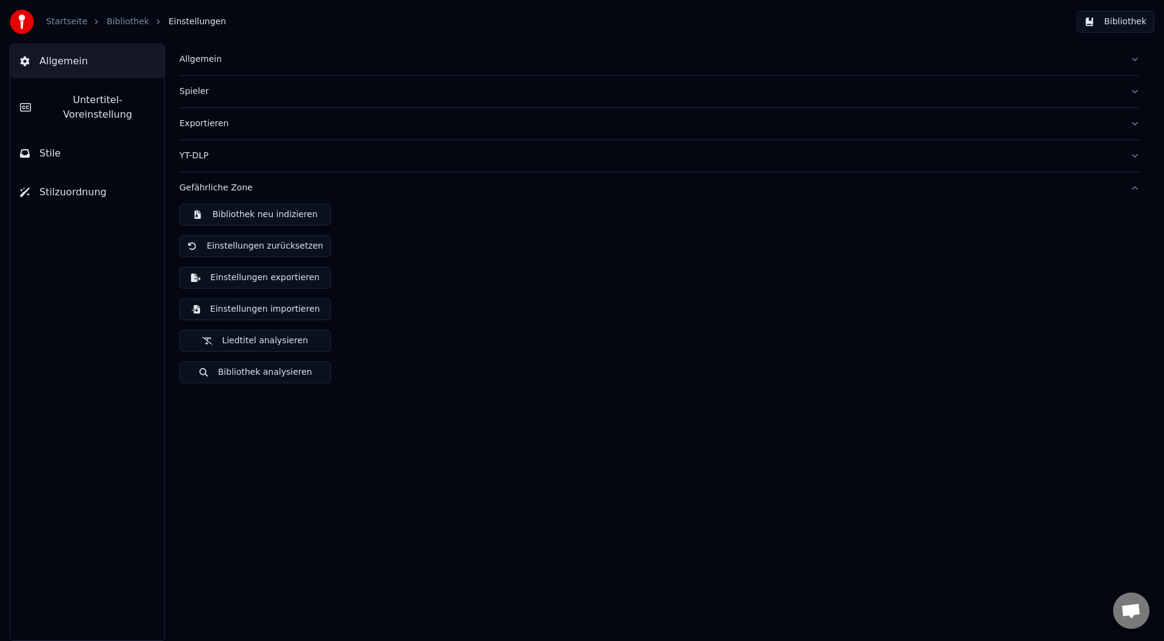
click at [197, 159] on div "YT-DLP" at bounding box center [649, 156] width 941 height 12
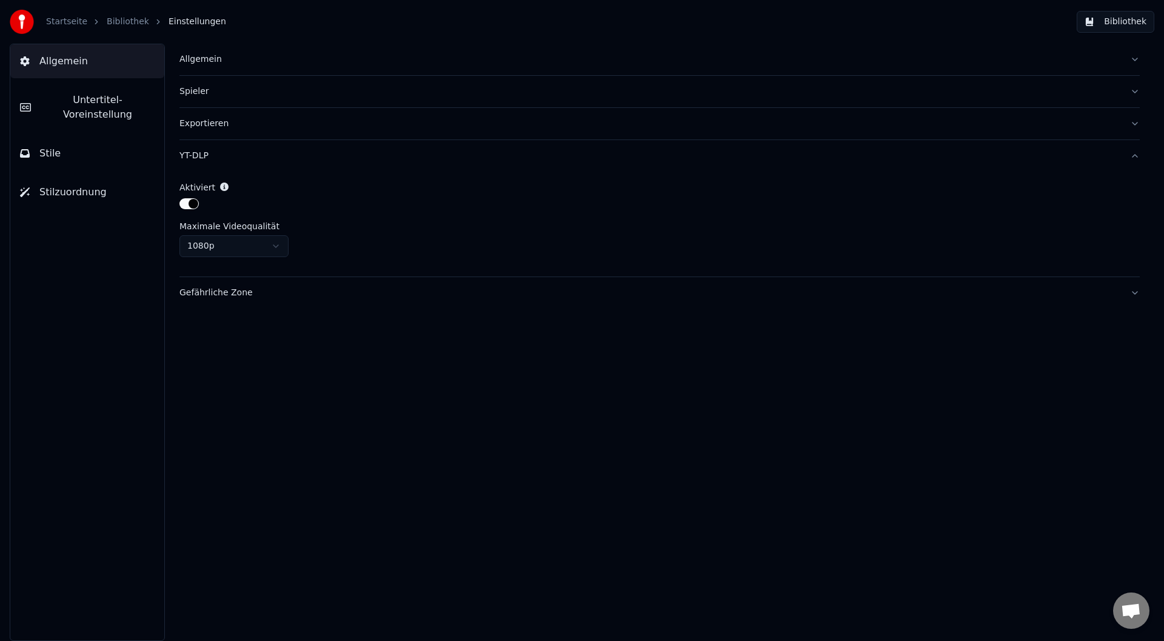
click at [233, 122] on div "Exportieren" at bounding box center [649, 124] width 941 height 12
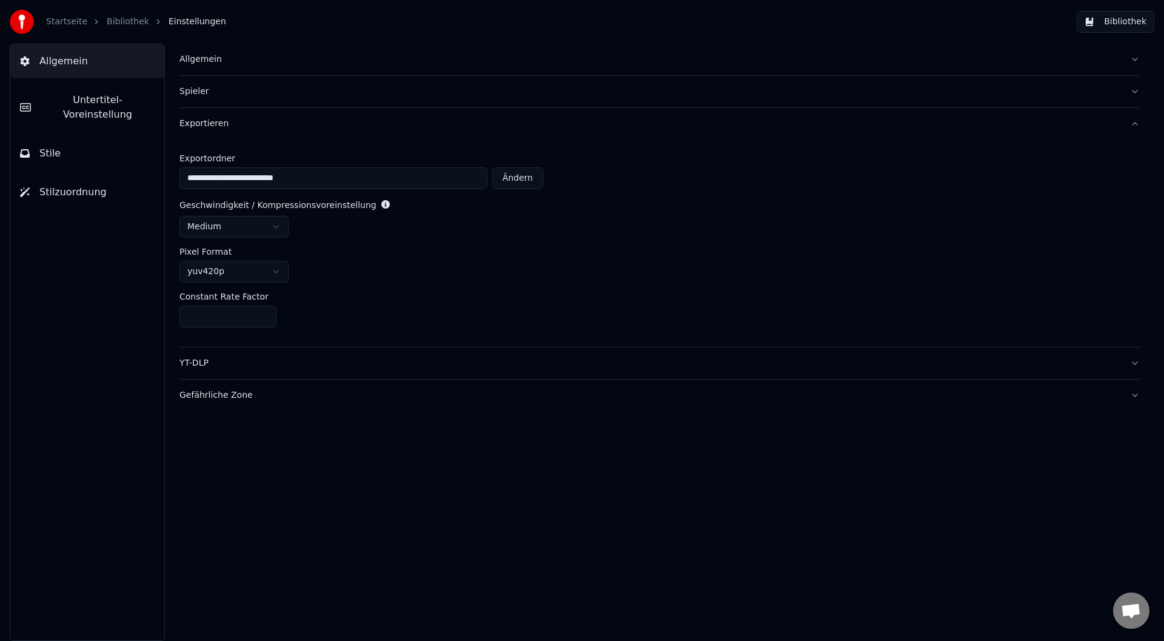
click at [527, 173] on button "Ändern" at bounding box center [517, 178] width 51 height 22
type input "**********"
click at [206, 94] on div "Spieler" at bounding box center [649, 91] width 941 height 12
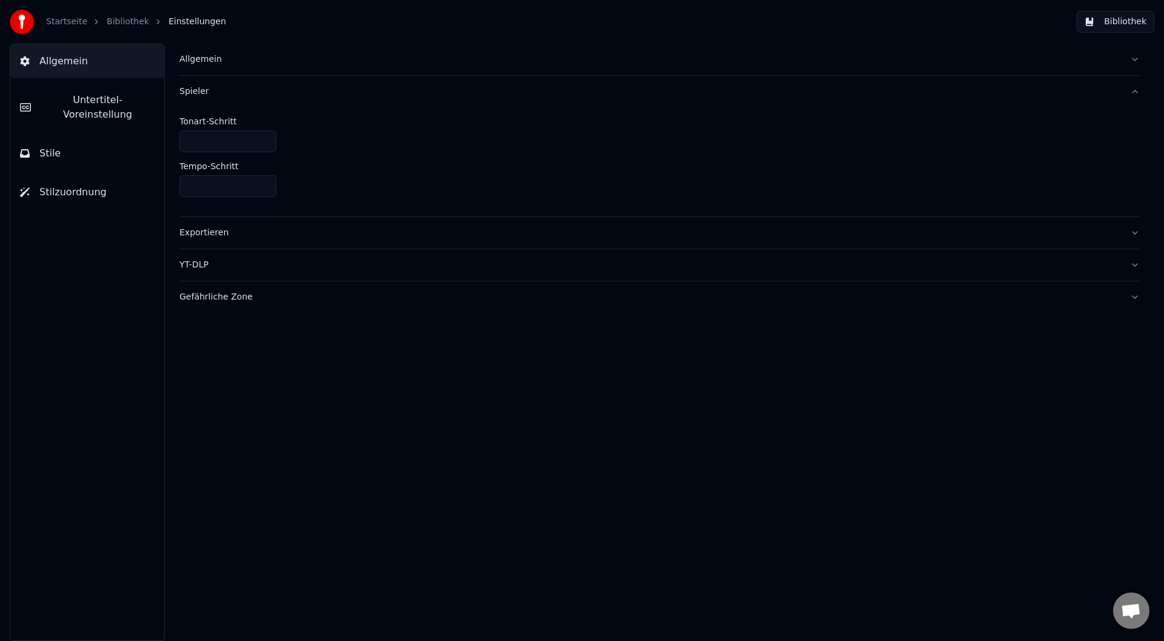
click at [210, 61] on div "Allgemein" at bounding box center [649, 59] width 941 height 12
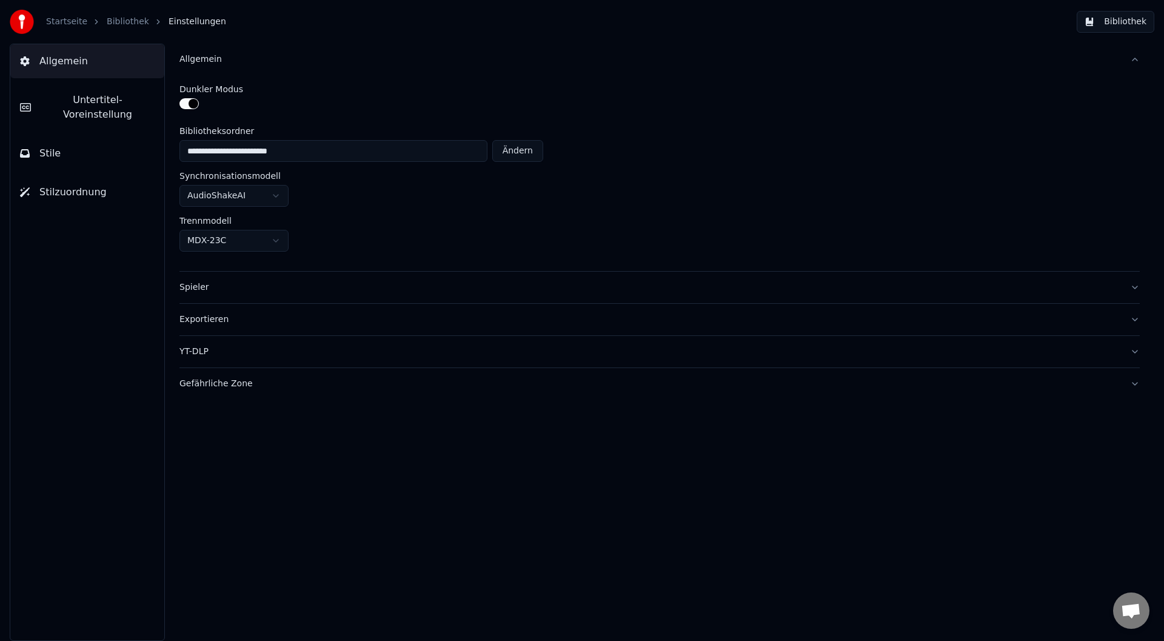
click at [232, 191] on html "**********" at bounding box center [582, 320] width 1164 height 641
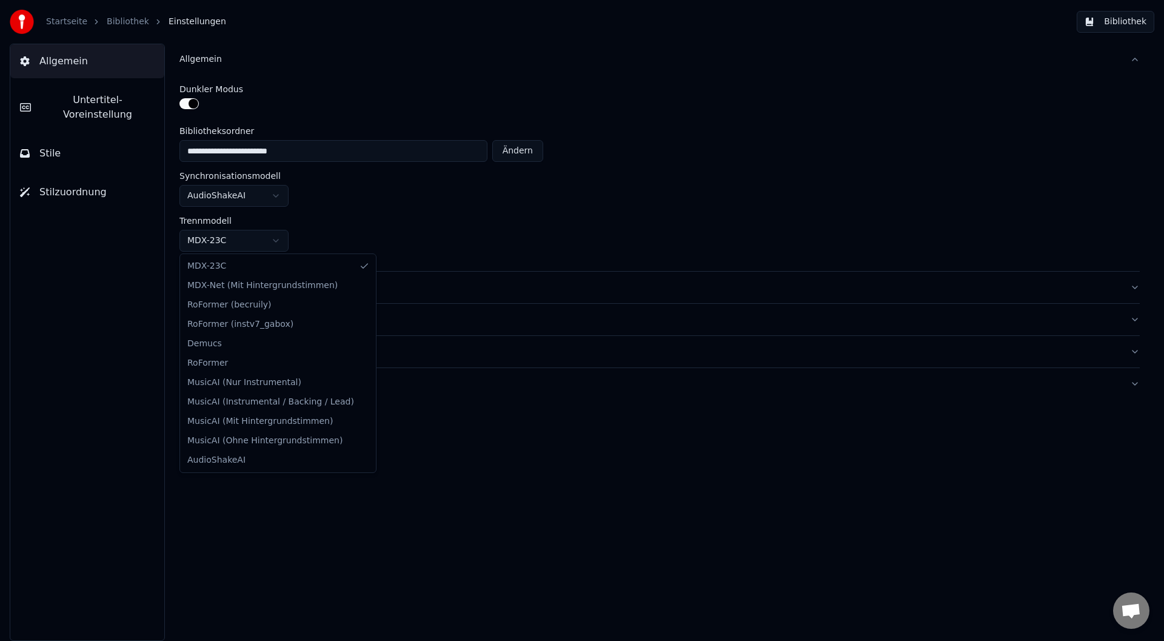
click at [238, 235] on html "**********" at bounding box center [582, 320] width 1164 height 641
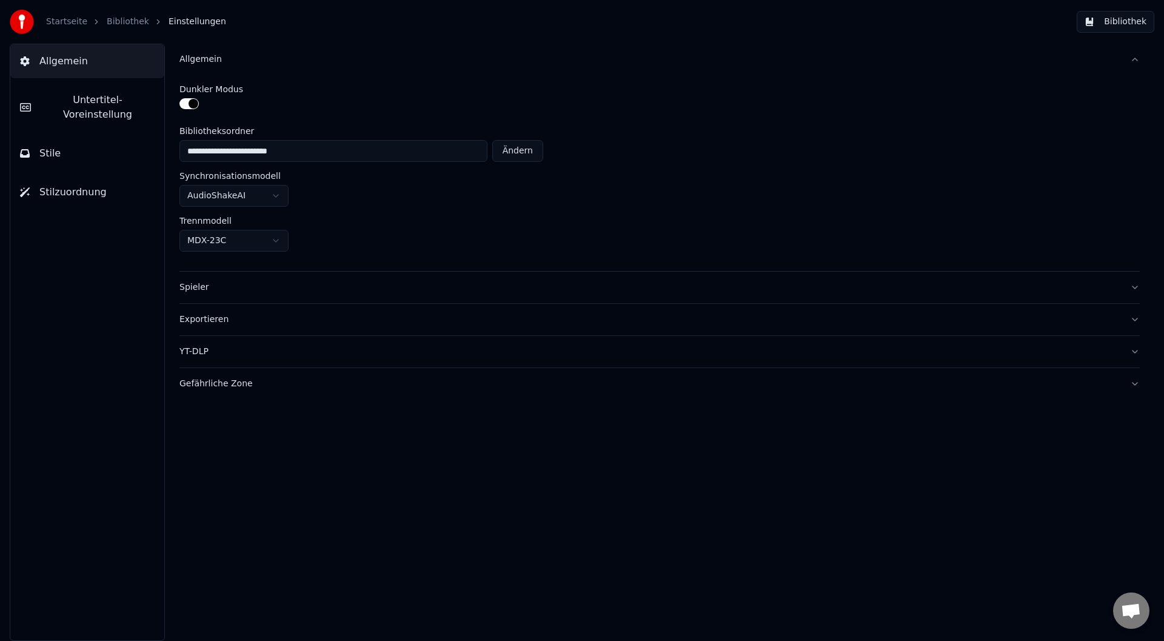
click at [238, 235] on html "**********" at bounding box center [582, 320] width 1164 height 641
click at [271, 194] on html "**********" at bounding box center [582, 320] width 1164 height 641
click at [285, 469] on html "**********" at bounding box center [582, 320] width 1164 height 641
click at [244, 236] on html "**********" at bounding box center [582, 320] width 1164 height 641
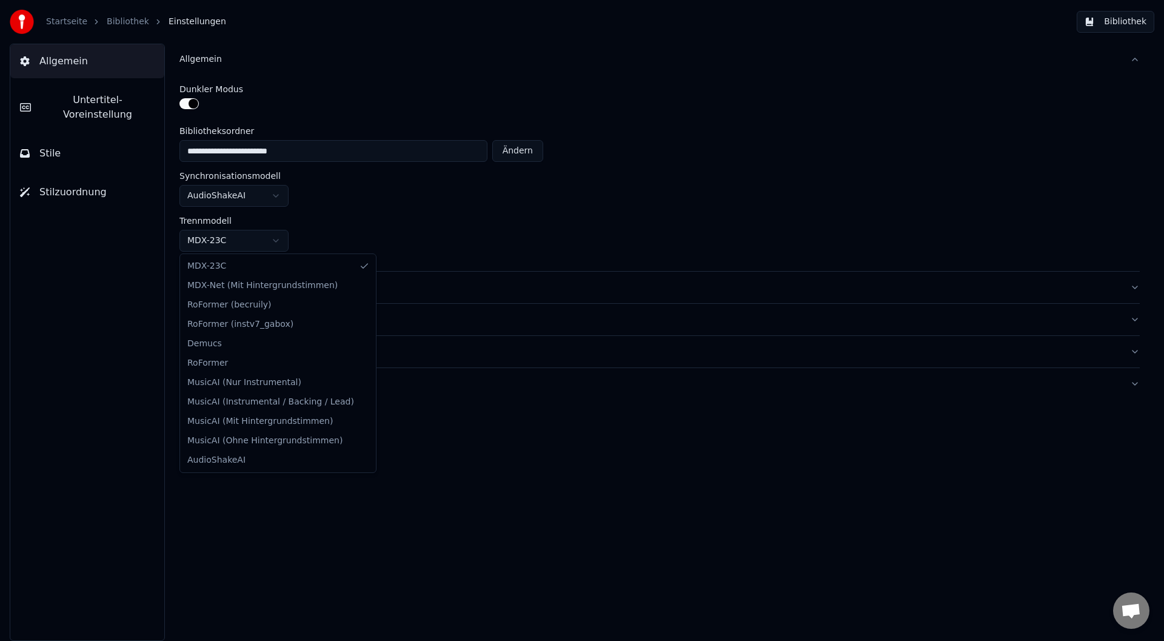
click at [244, 236] on html "**********" at bounding box center [582, 320] width 1164 height 641
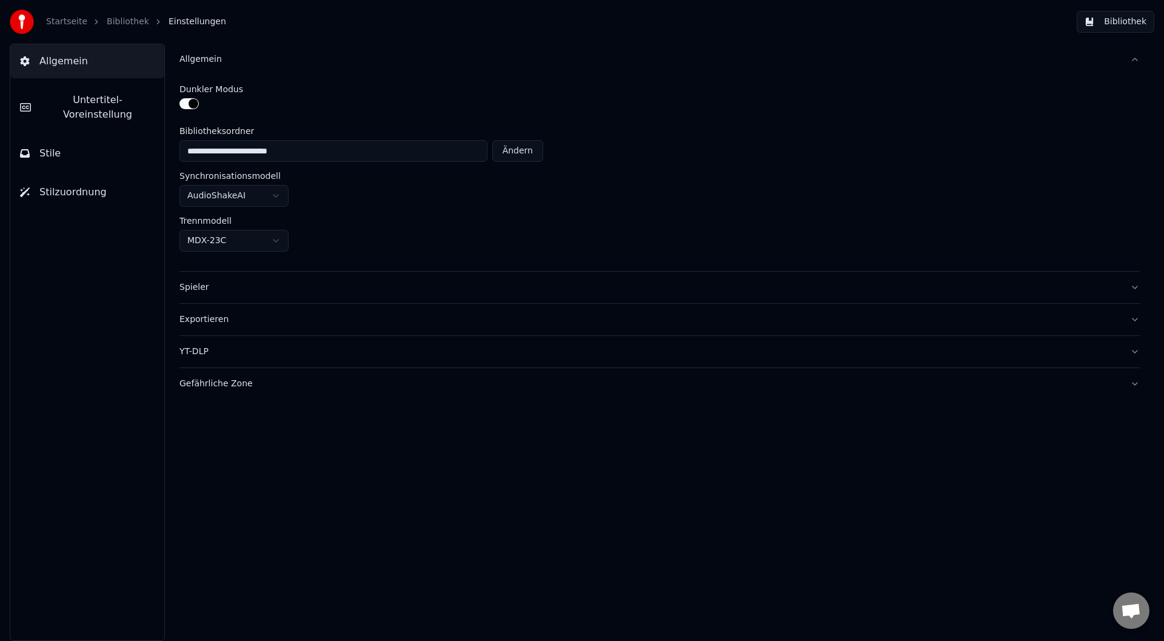
click at [182, 387] on div "Gefährliche Zone" at bounding box center [649, 384] width 941 height 12
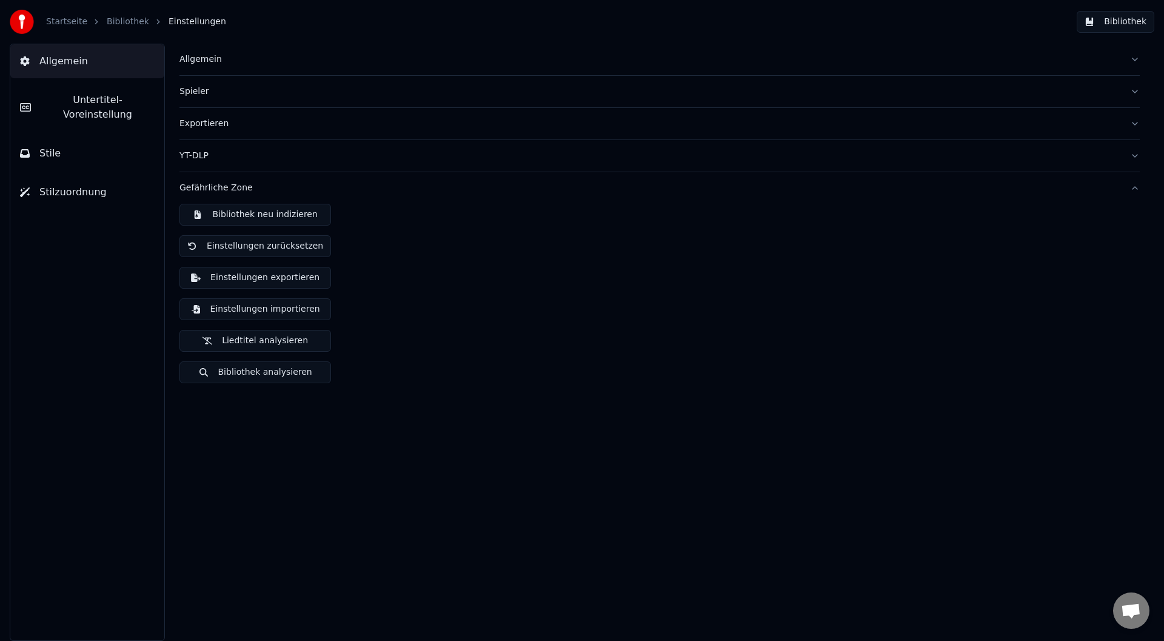
click at [247, 274] on button "Einstellungen exportieren" at bounding box center [255, 278] width 152 height 22
click at [271, 375] on button "Bibliothek analysieren" at bounding box center [255, 372] width 152 height 22
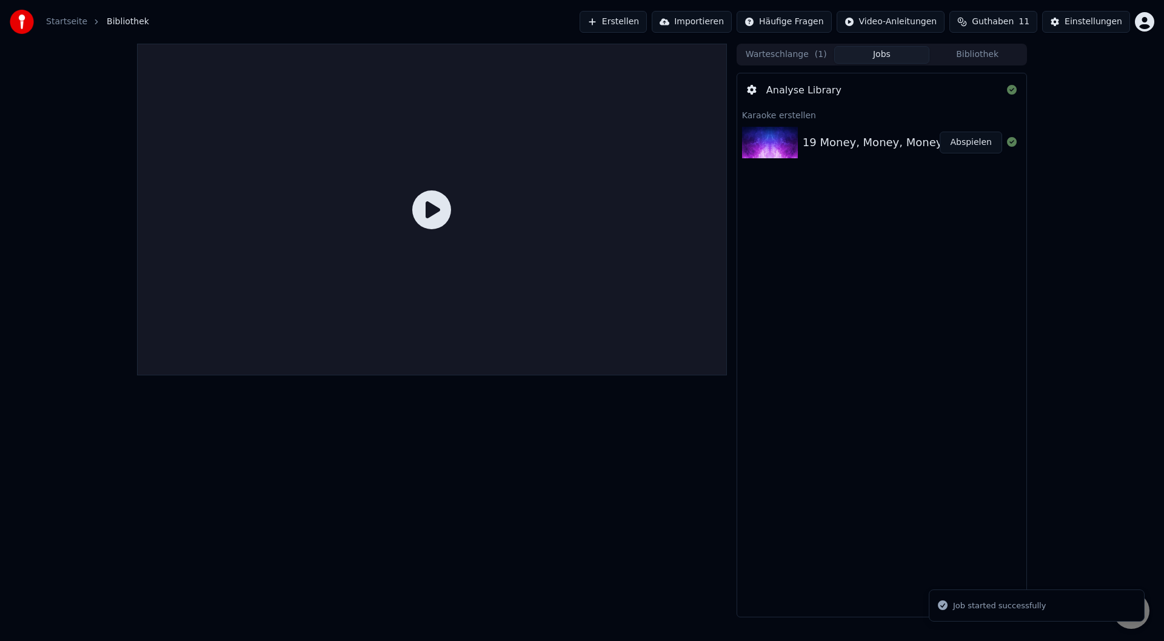
click at [866, 135] on div "19 Money, Money, Money" at bounding box center [873, 142] width 140 height 17
click at [749, 150] on img at bounding box center [770, 143] width 56 height 32
click at [776, 58] on button "Warteschlange ( 1 )" at bounding box center [786, 55] width 96 height 18
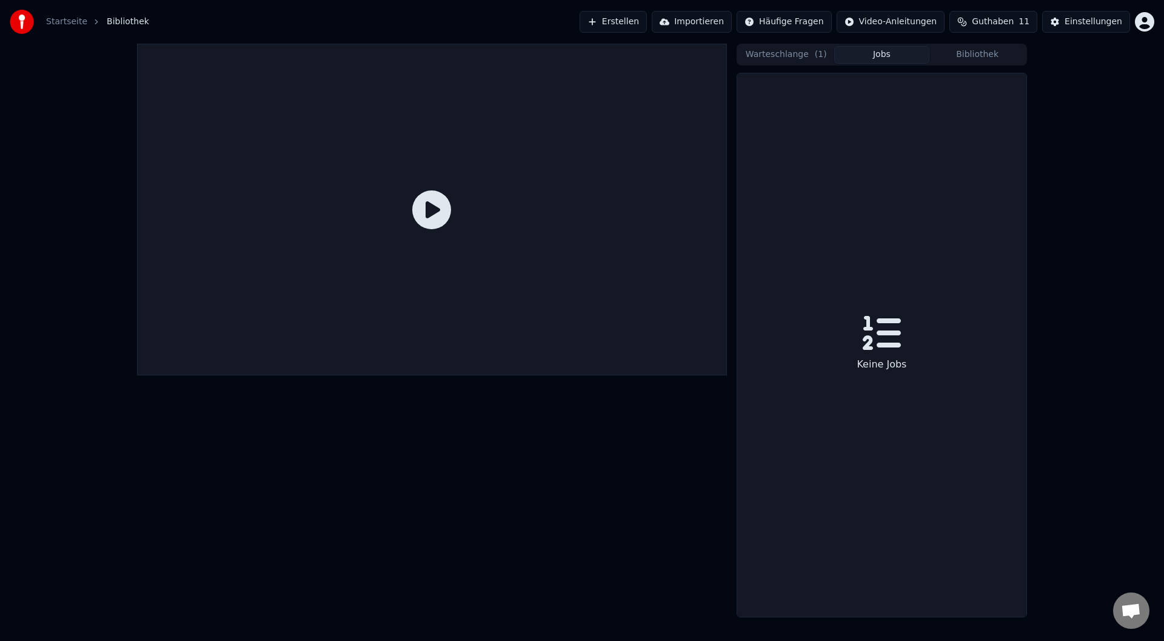
click at [887, 52] on button "Jobs" at bounding box center [882, 55] width 96 height 18
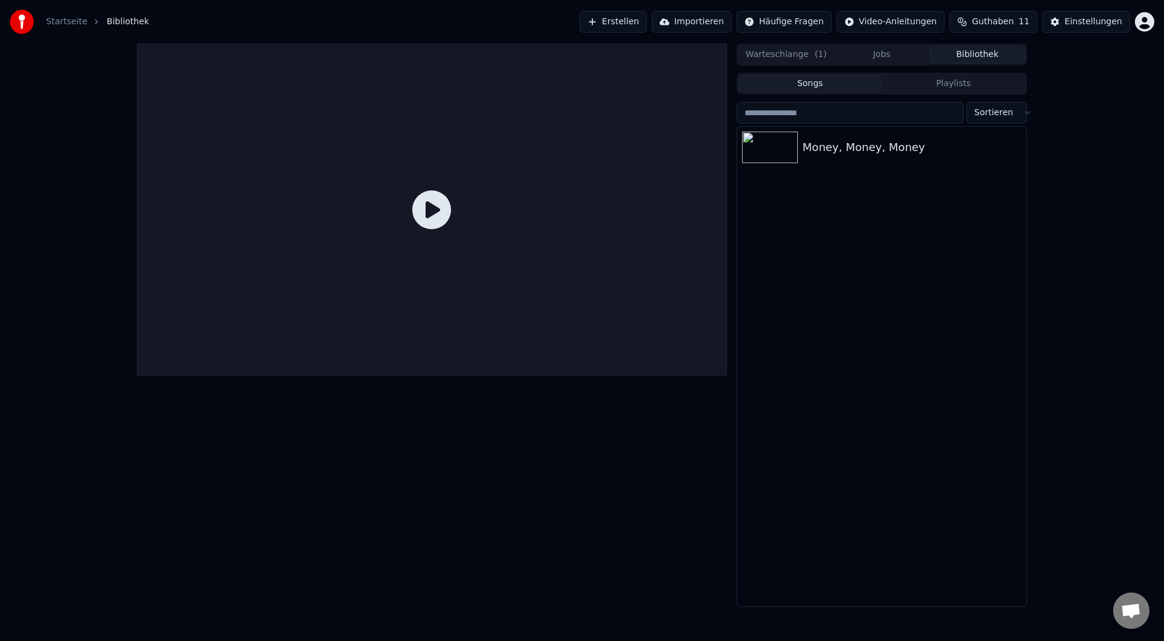
click at [1000, 53] on button "Bibliothek" at bounding box center [977, 55] width 96 height 18
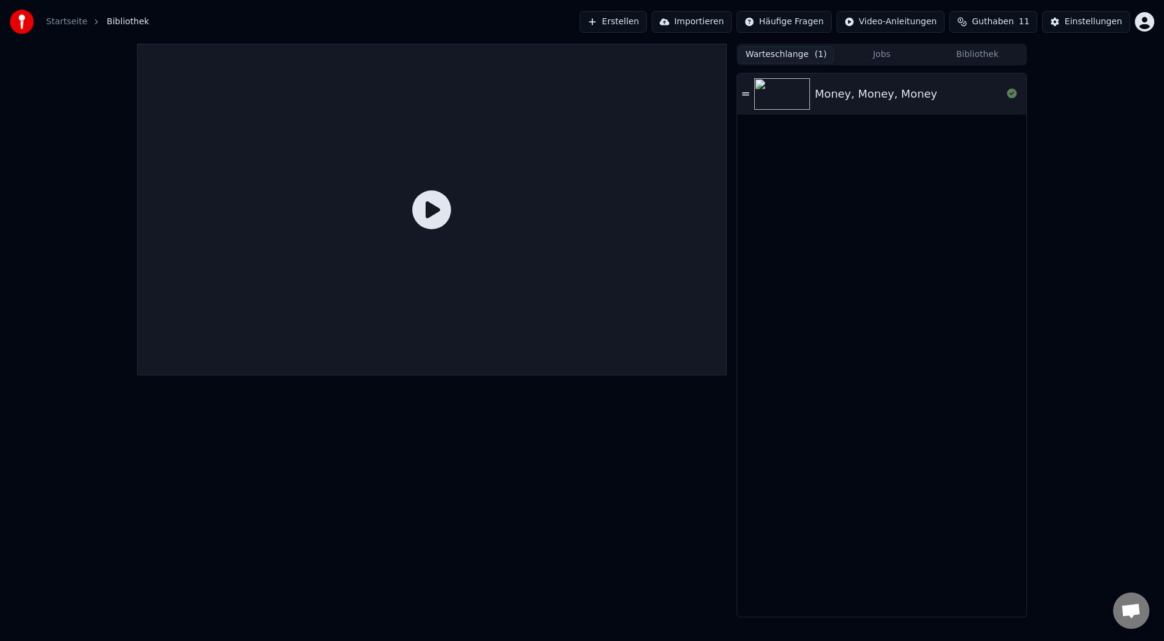
click at [779, 57] on button "Warteschlange ( 1 )" at bounding box center [786, 55] width 96 height 18
click at [780, 49] on button "Warteschlange ( 1 )" at bounding box center [786, 55] width 96 height 18
click at [567, 193] on div at bounding box center [432, 210] width 590 height 332
click at [440, 216] on icon at bounding box center [431, 209] width 39 height 39
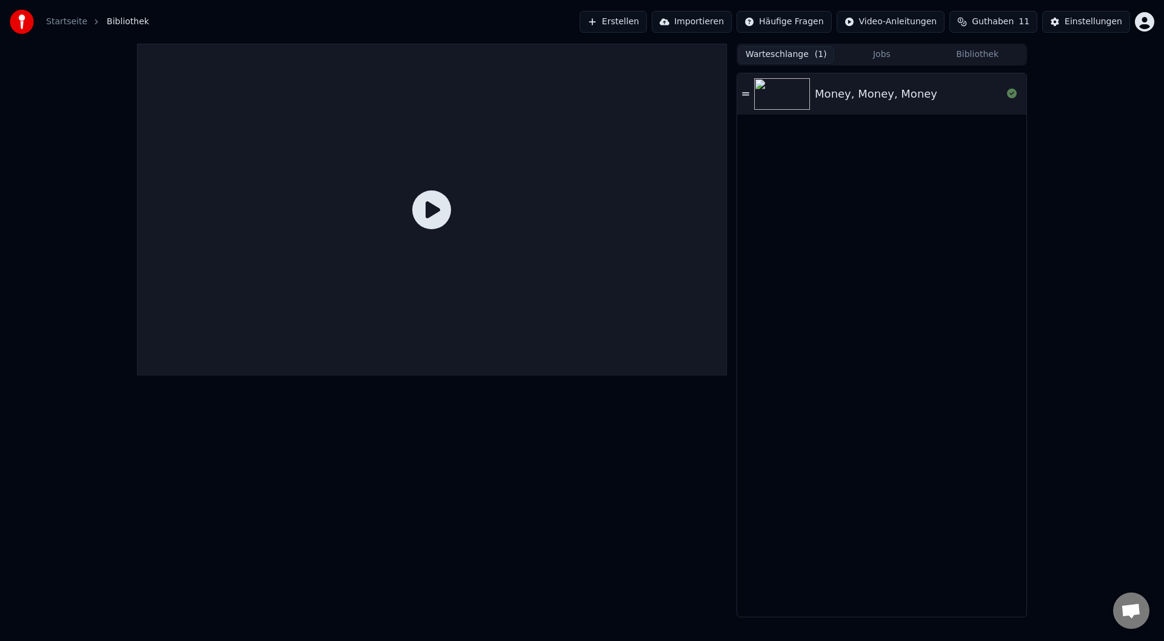
click at [440, 216] on icon at bounding box center [431, 209] width 39 height 39
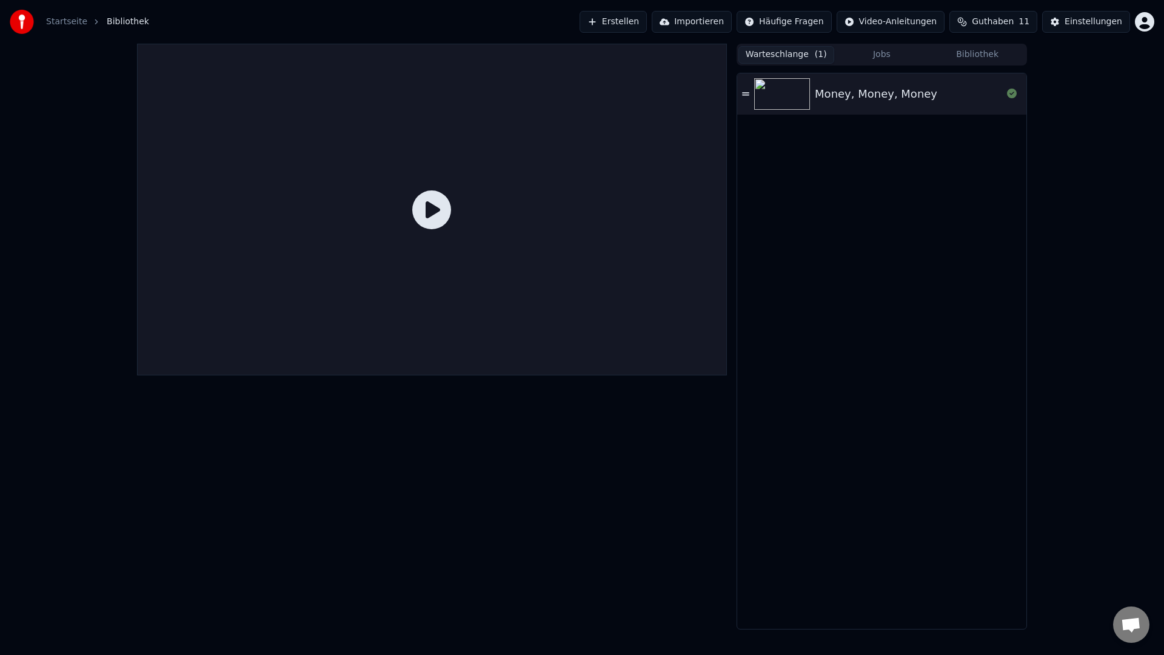
click at [451, 229] on icon at bounding box center [431, 209] width 39 height 39
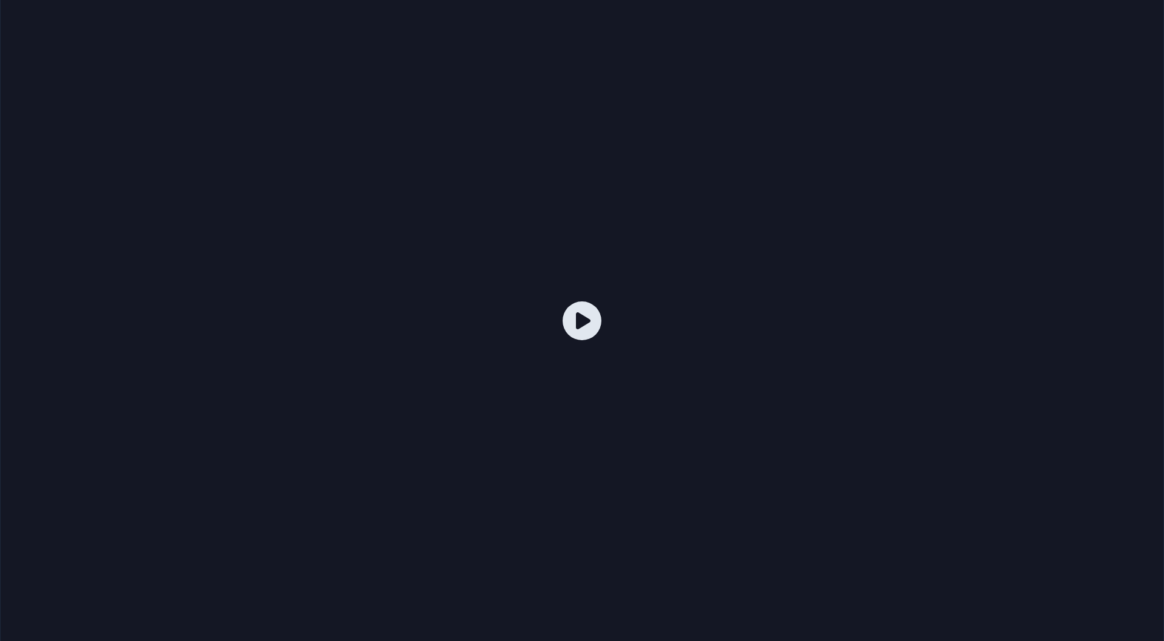
click at [800, 14] on html "Startseite Bibliothek Erstellen Importieren Häufige Fragen Video-Anleitungen Gu…" at bounding box center [582, 320] width 1164 height 641
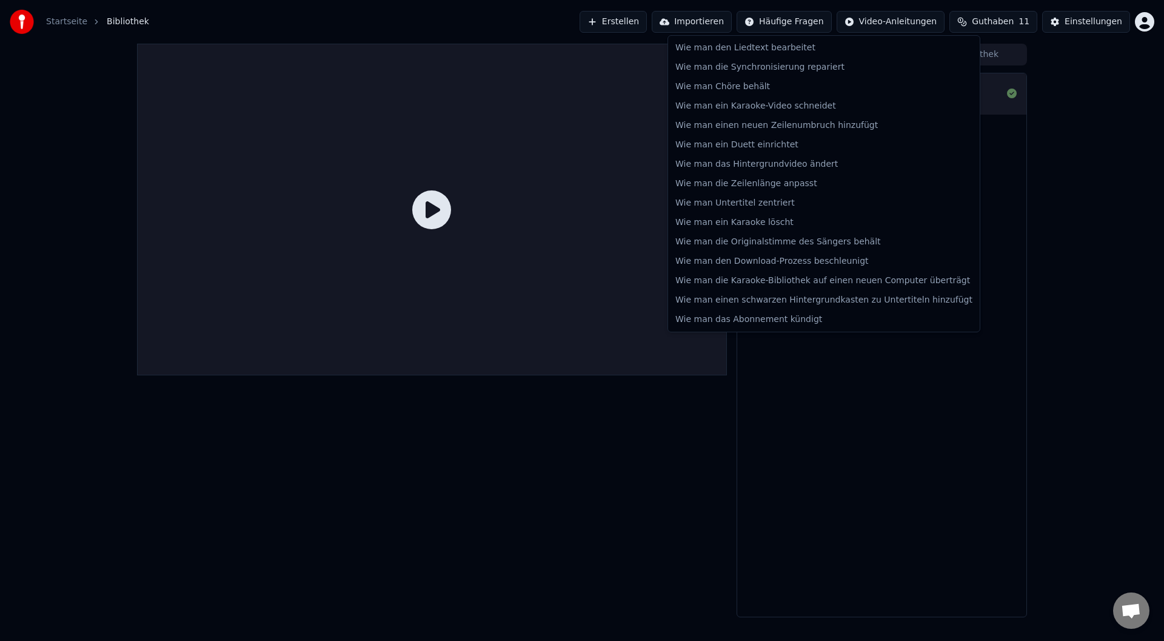
click at [418, 14] on html "Startseite Bibliothek Erstellen Importieren Häufige Fragen Video-Anleitungen Gu…" at bounding box center [582, 320] width 1164 height 641
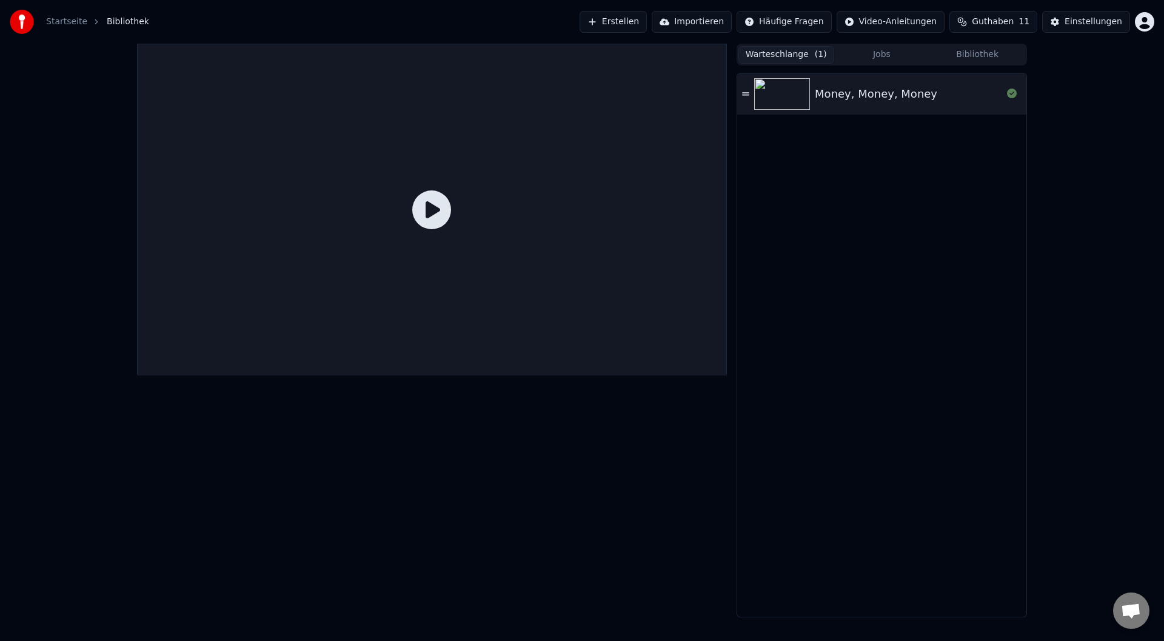
click at [73, 17] on link "Startseite" at bounding box center [66, 22] width 41 height 12
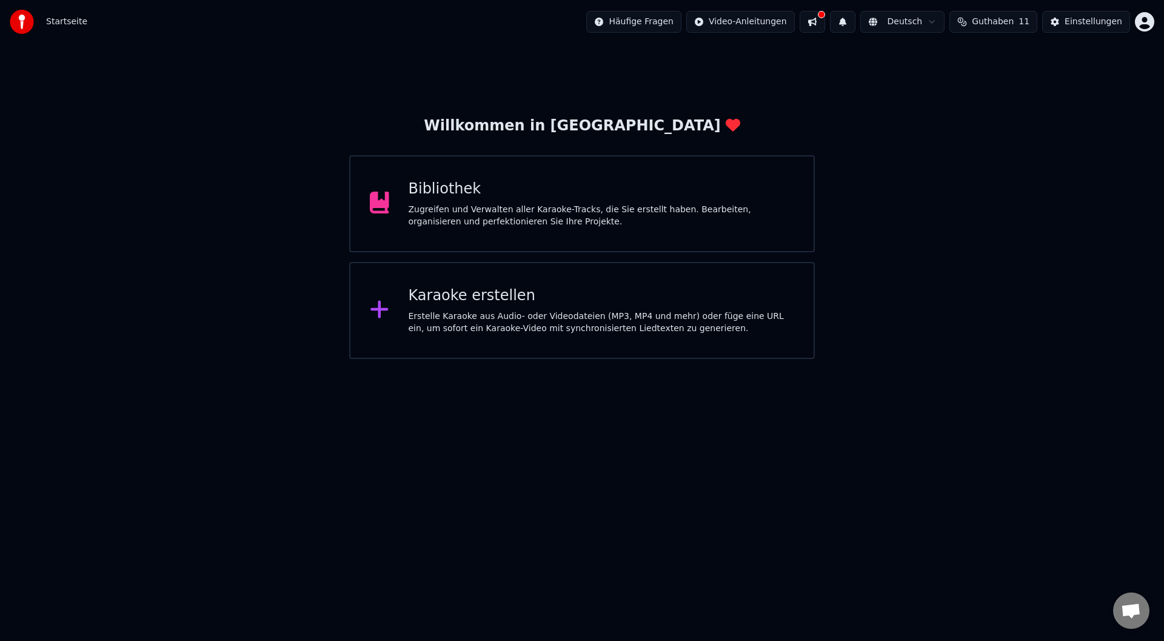
click at [522, 207] on div "Zugreifen und Verwalten aller Karaoke-Tracks, die Sie erstellt haben. Bearbeite…" at bounding box center [602, 216] width 386 height 24
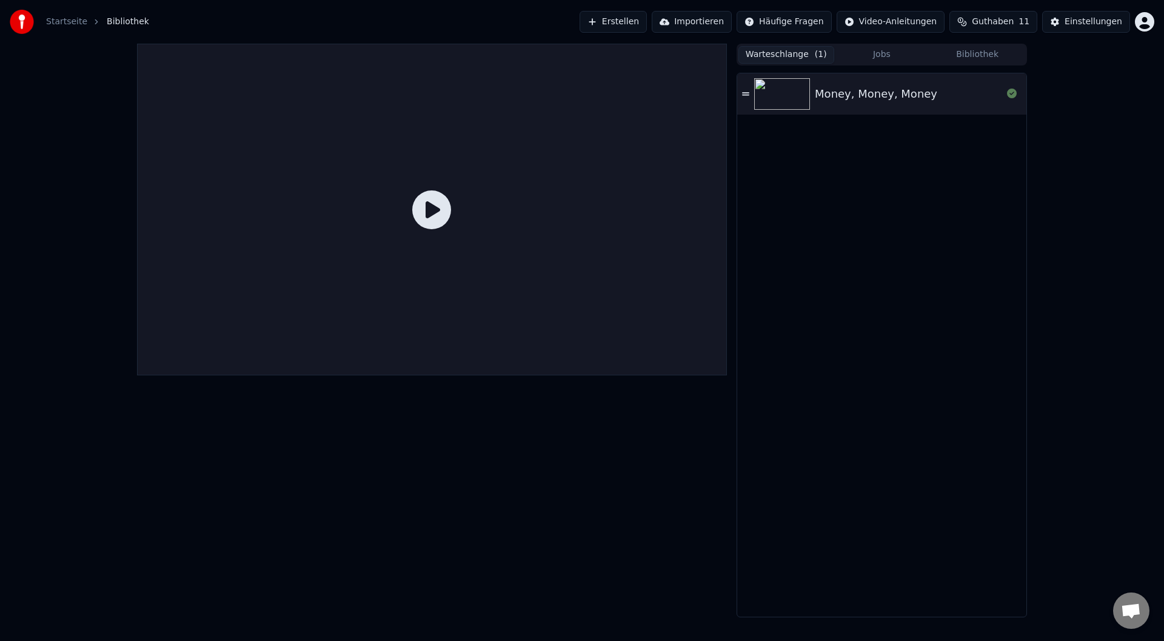
click at [746, 90] on icon at bounding box center [745, 94] width 7 height 8
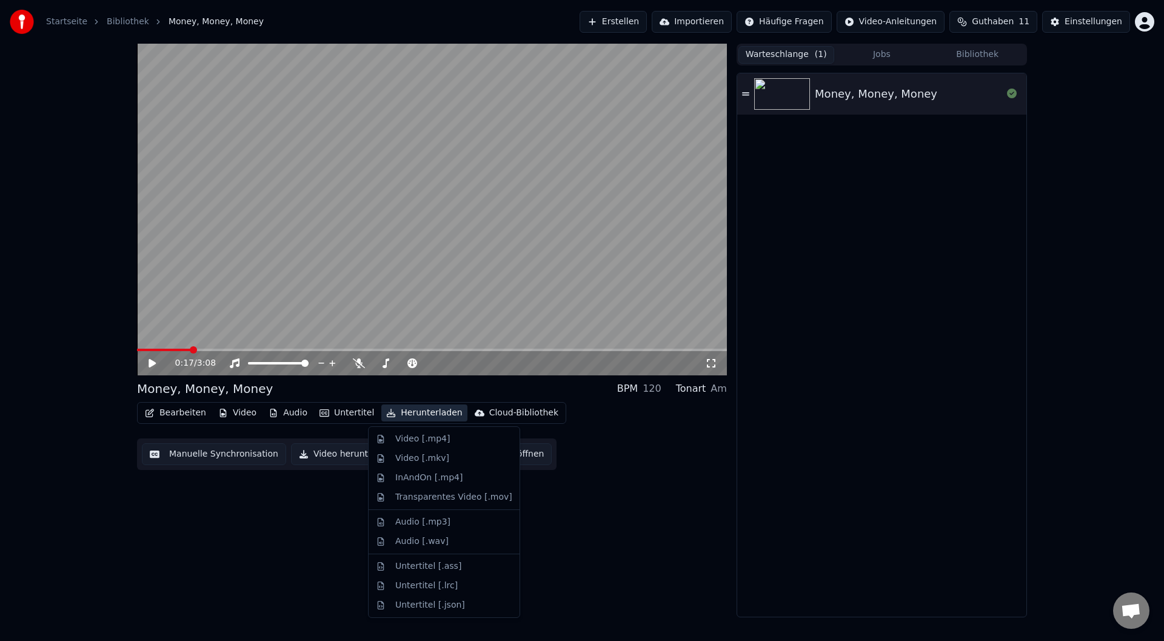
click at [417, 412] on button "Herunterladen" at bounding box center [423, 412] width 85 height 17
click at [436, 441] on div "Video [.mp4]" at bounding box center [422, 439] width 55 height 12
